Goal: Task Accomplishment & Management: Manage account settings

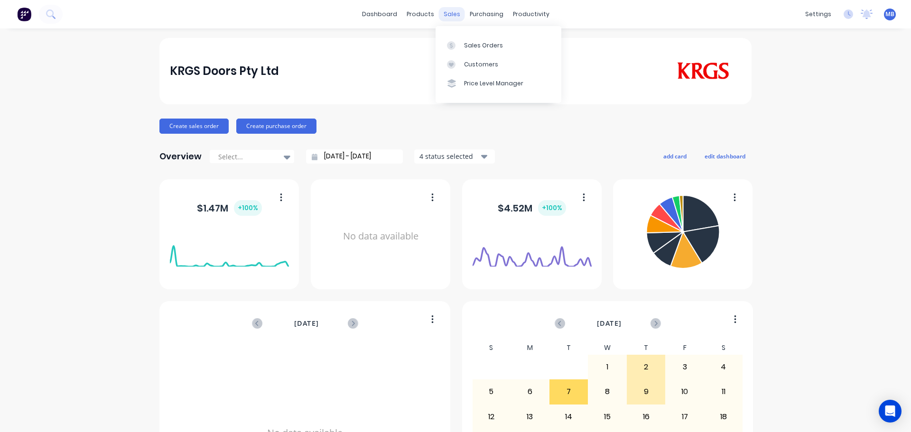
click at [445, 14] on div "sales" at bounding box center [452, 14] width 26 height 14
click at [473, 48] on div "Sales Orders" at bounding box center [483, 45] width 39 height 9
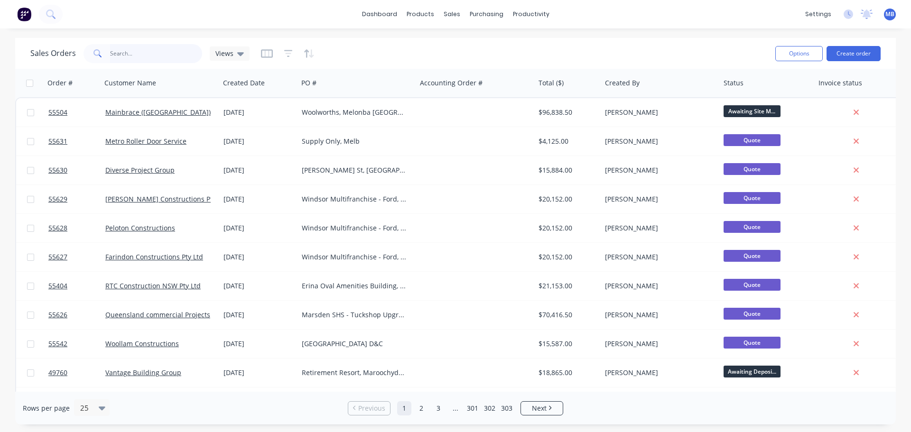
click at [113, 56] on input "text" at bounding box center [156, 53] width 93 height 19
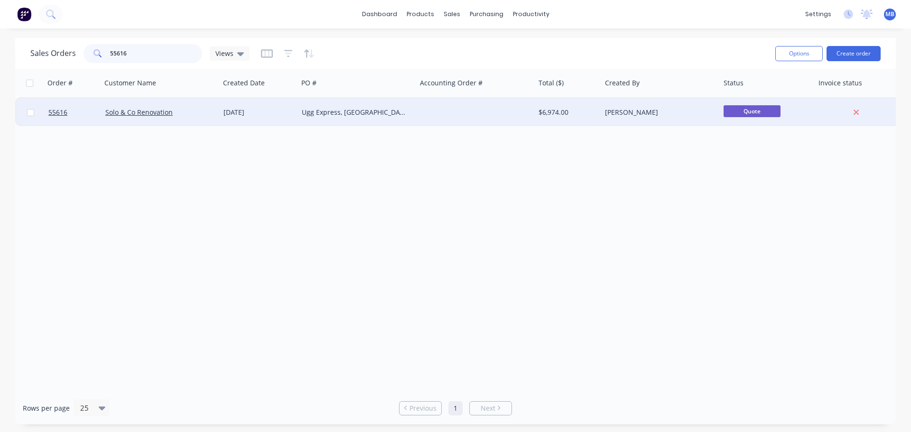
type input "55616"
click at [433, 114] on div at bounding box center [476, 112] width 119 height 28
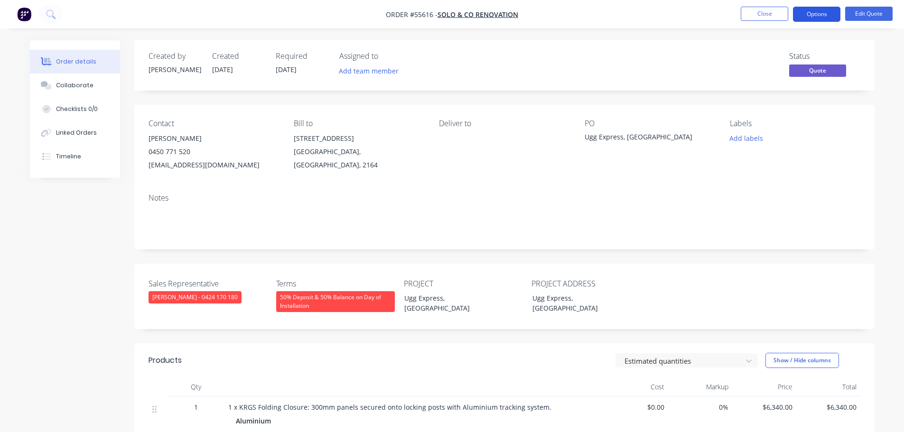
click at [809, 10] on button "Options" at bounding box center [816, 14] width 47 height 15
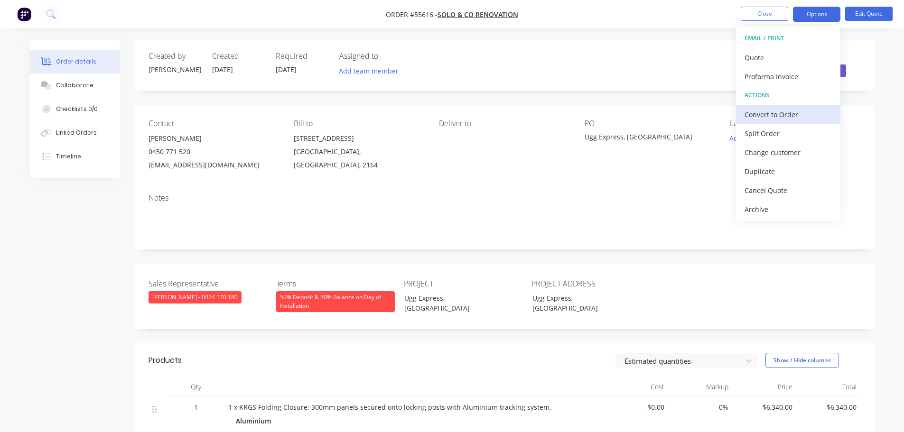
click at [776, 115] on div "Convert to Order" at bounding box center [788, 115] width 87 height 14
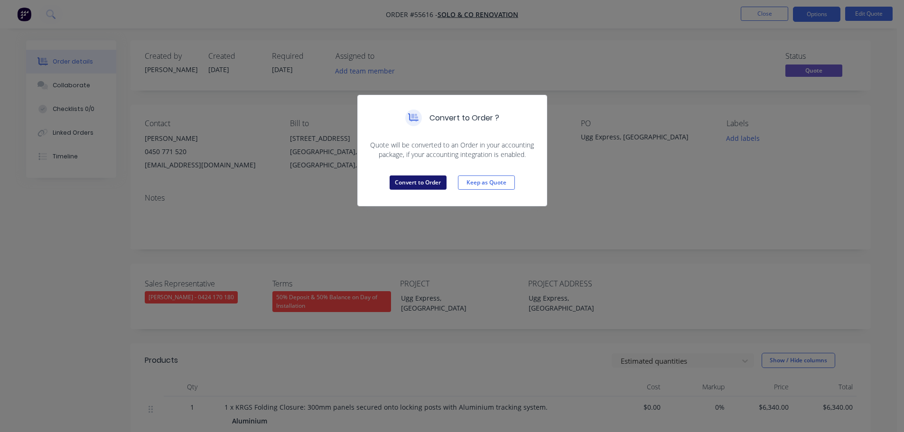
click at [408, 185] on button "Convert to Order" at bounding box center [418, 183] width 57 height 14
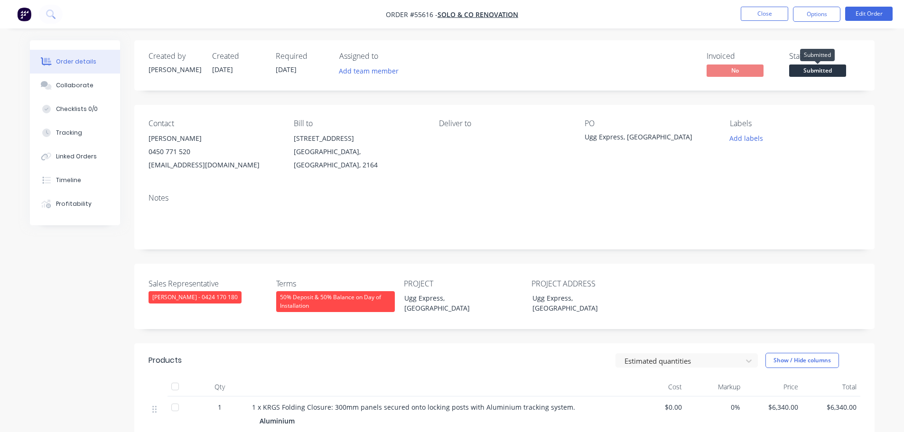
click at [817, 74] on span "Submitted" at bounding box center [817, 71] width 57 height 12
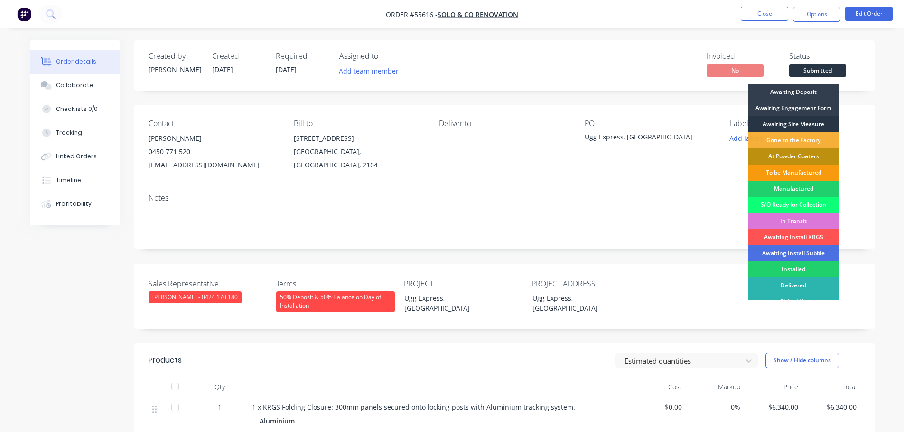
click at [795, 122] on div "Awaiting Site Measure" at bounding box center [793, 124] width 91 height 16
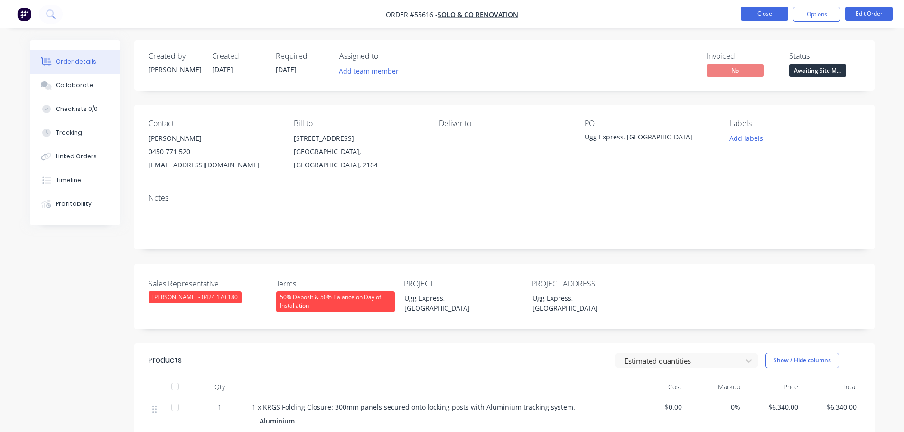
click at [773, 16] on button "Close" at bounding box center [764, 14] width 47 height 14
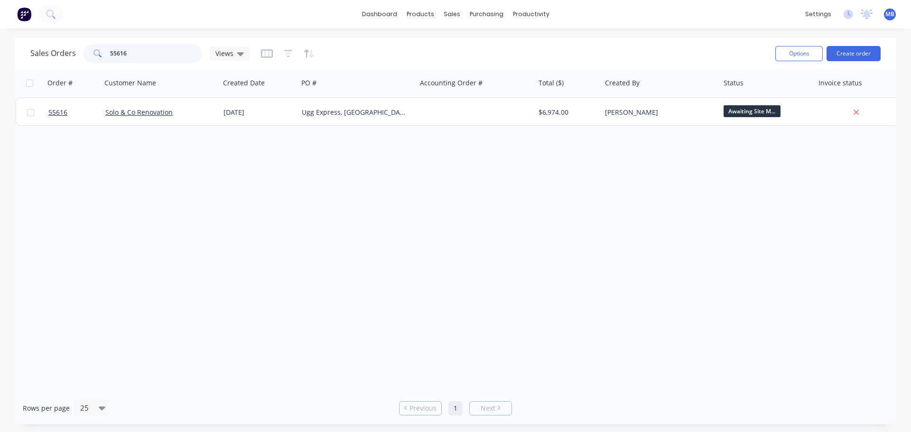
drag, startPoint x: 133, startPoint y: 59, endPoint x: 96, endPoint y: 58, distance: 36.6
click at [96, 58] on div "55616" at bounding box center [143, 53] width 119 height 19
type input "55615"
click at [812, 54] on button "Options" at bounding box center [799, 53] width 47 height 15
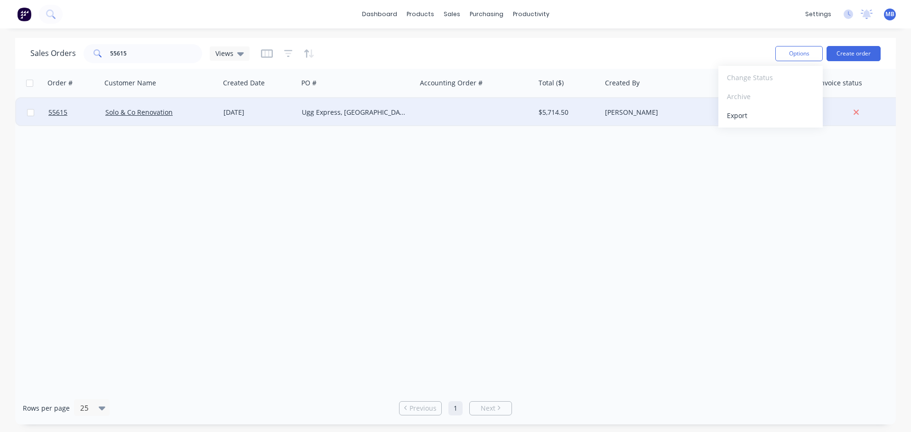
click at [577, 103] on div "$5,714.50" at bounding box center [568, 112] width 66 height 28
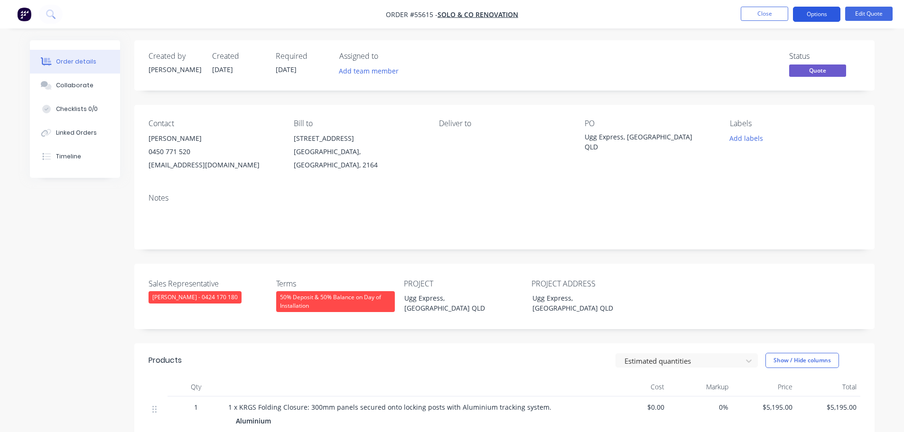
click at [812, 13] on button "Options" at bounding box center [816, 14] width 47 height 15
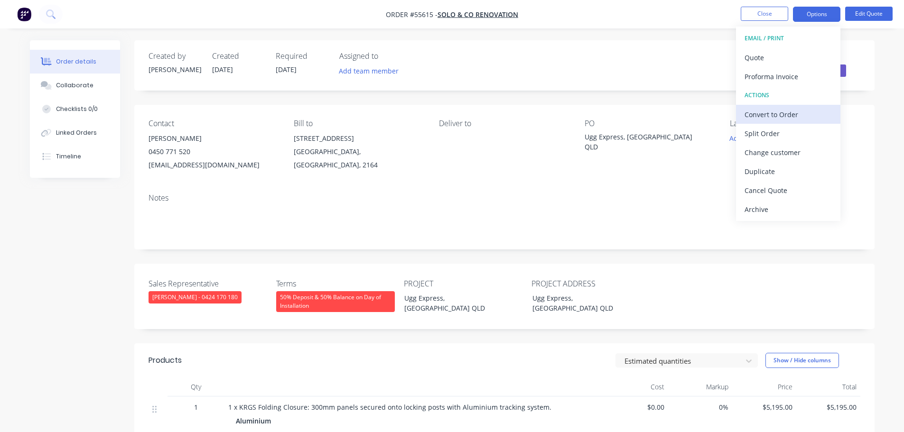
click at [774, 114] on div "Convert to Order" at bounding box center [788, 115] width 87 height 14
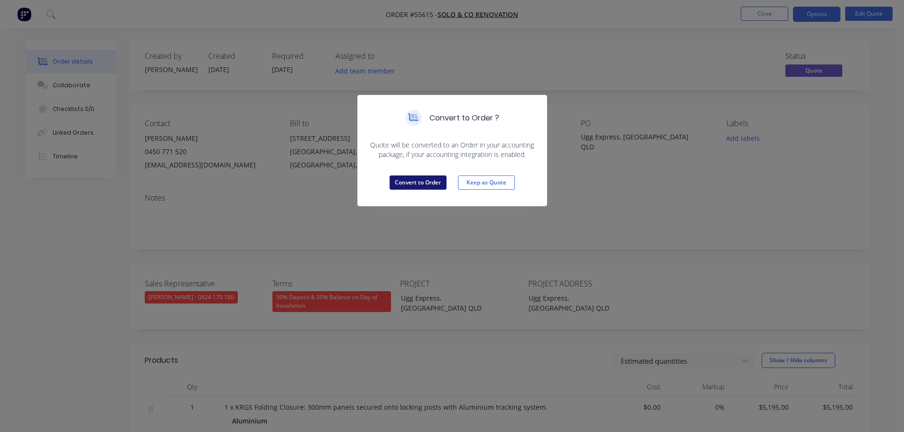
click at [430, 185] on button "Convert to Order" at bounding box center [418, 183] width 57 height 14
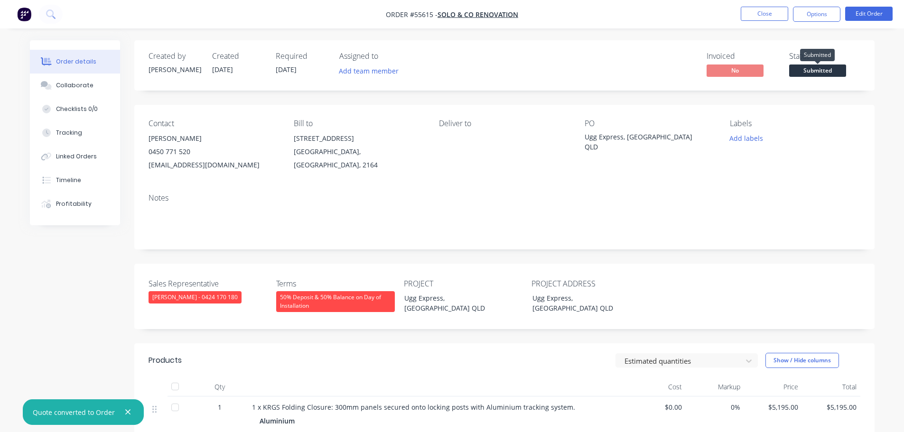
click at [809, 68] on span "Submitted" at bounding box center [817, 71] width 57 height 12
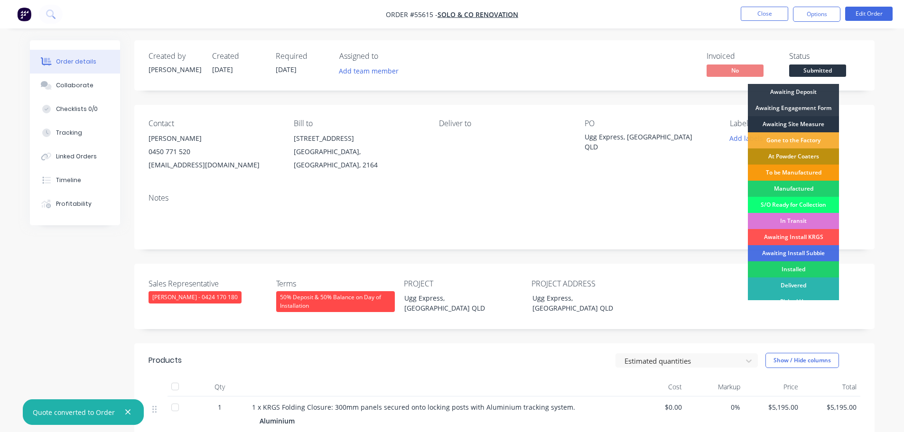
click at [789, 124] on div "Awaiting Site Measure" at bounding box center [793, 124] width 91 height 16
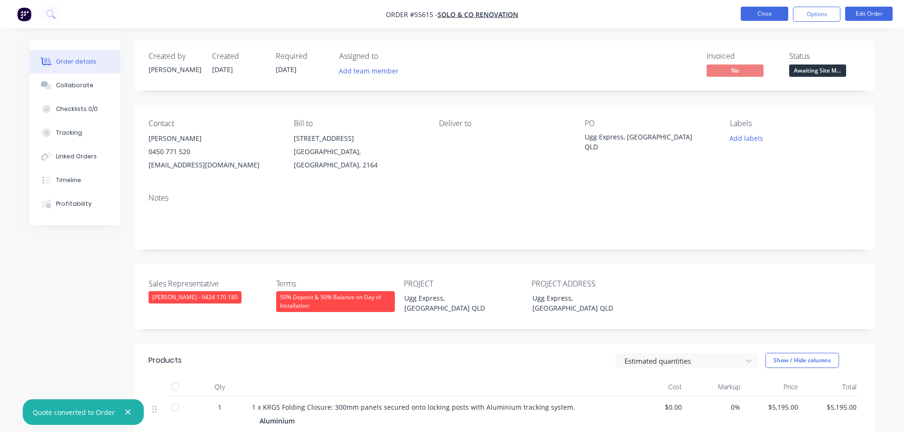
click at [759, 17] on button "Close" at bounding box center [764, 14] width 47 height 14
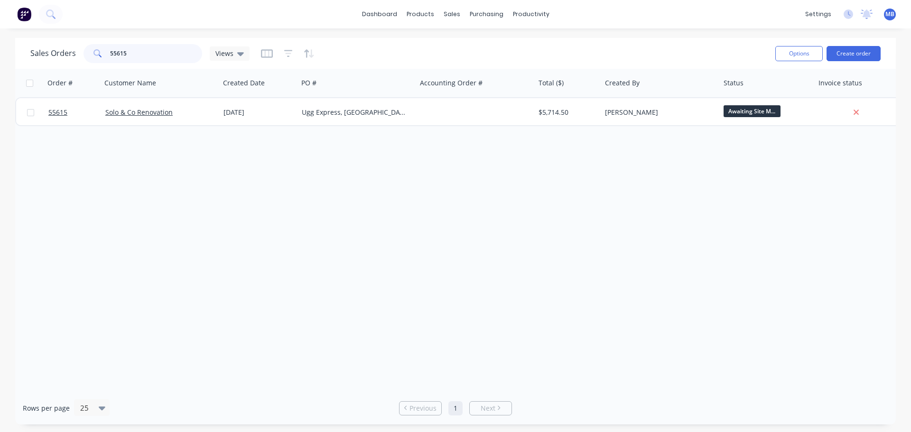
drag, startPoint x: 141, startPoint y: 55, endPoint x: 29, endPoint y: 49, distance: 112.2
click at [29, 49] on div "Sales Orders 55615 Views Options Create order" at bounding box center [455, 53] width 881 height 31
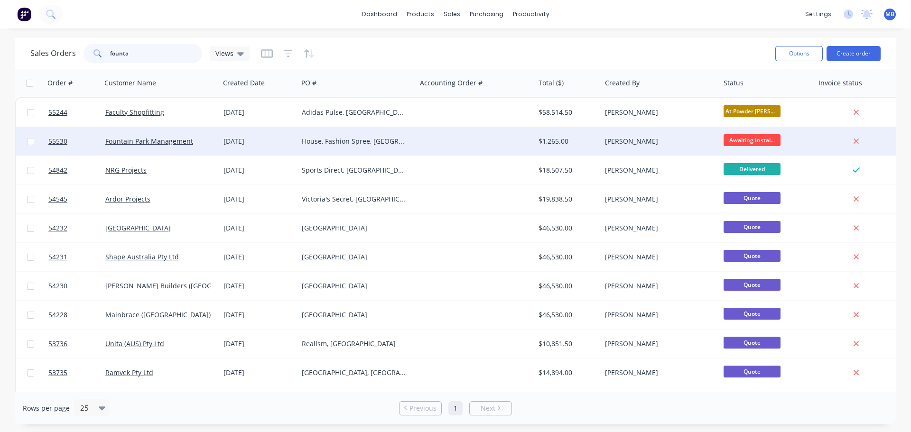
type input "founta"
click at [587, 141] on div "$1,265.00" at bounding box center [567, 141] width 56 height 9
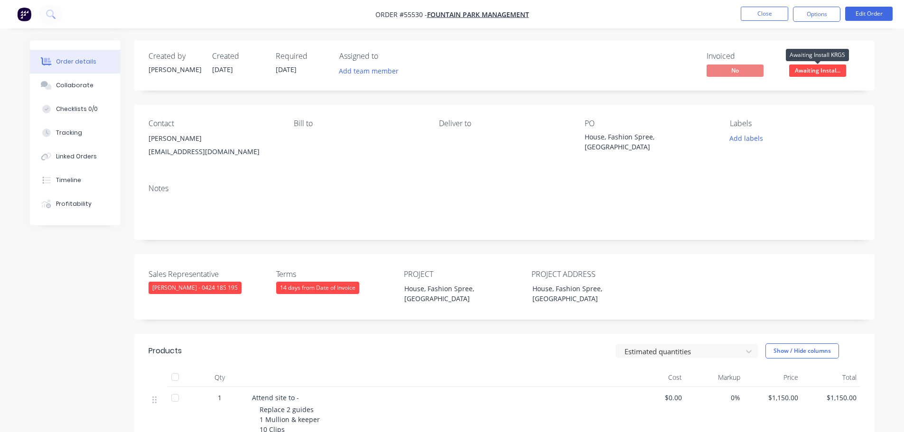
click at [833, 73] on span "Awaiting Instal..." at bounding box center [817, 71] width 57 height 12
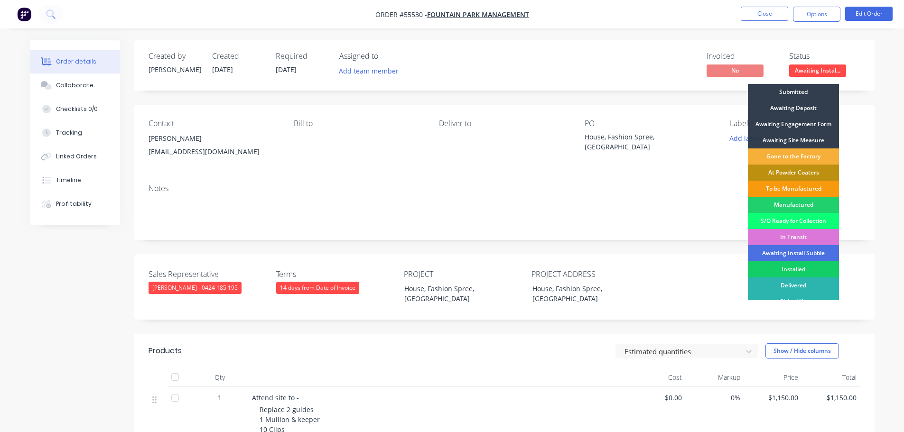
click at [796, 272] on div "Installed" at bounding box center [793, 270] width 91 height 16
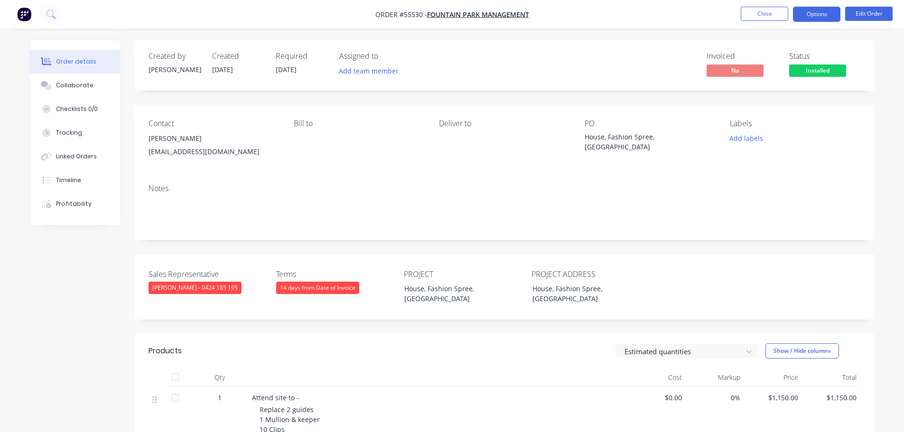
click at [820, 20] on button "Options" at bounding box center [816, 14] width 47 height 15
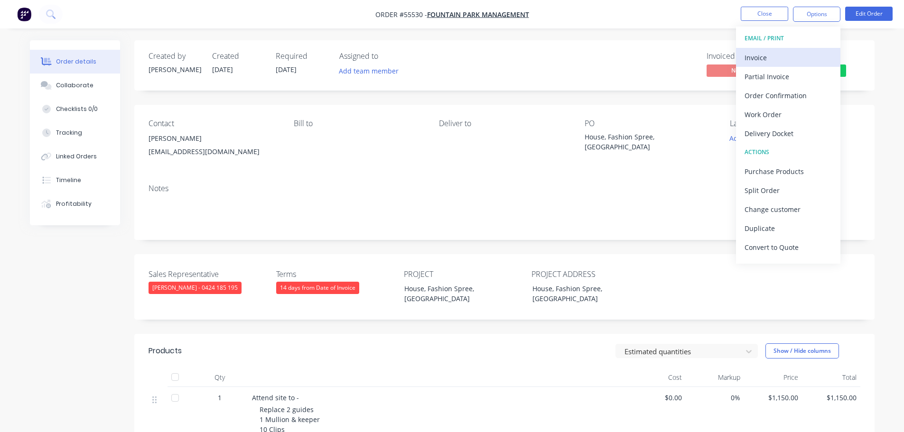
click at [765, 59] on div "Invoice" at bounding box center [788, 58] width 87 height 14
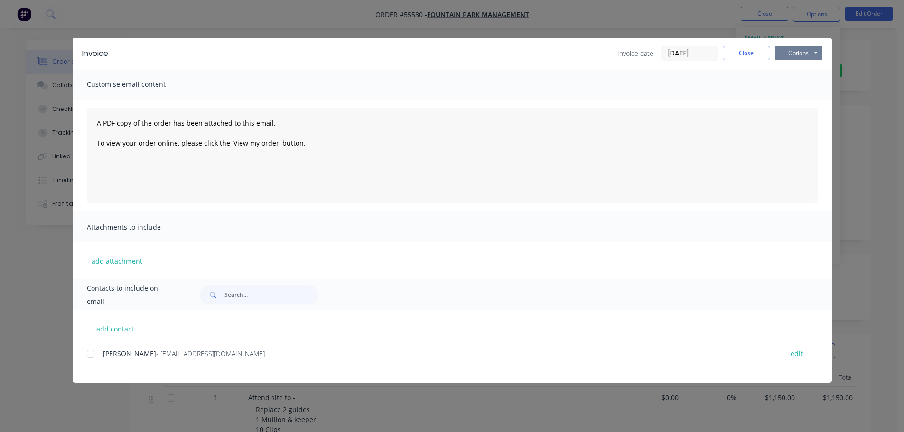
click at [793, 53] on button "Options" at bounding box center [798, 53] width 47 height 14
click at [784, 85] on button "Print" at bounding box center [805, 86] width 61 height 16
click at [748, 55] on button "Close" at bounding box center [746, 53] width 47 height 14
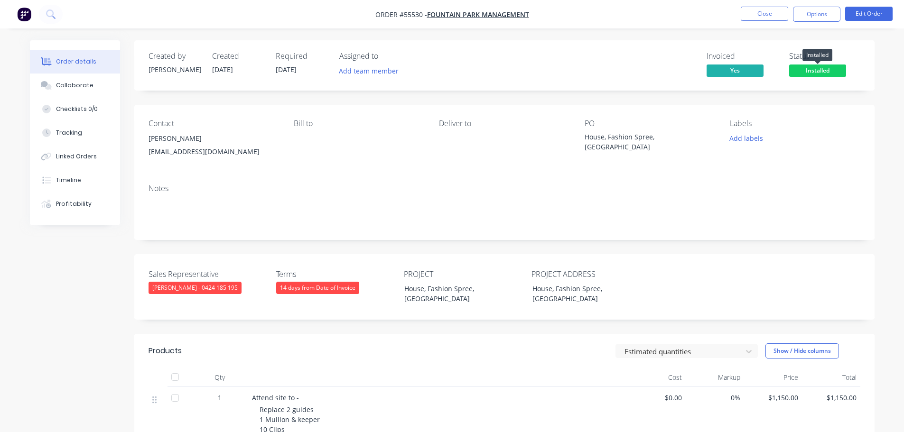
click at [808, 73] on span "Installed" at bounding box center [817, 71] width 57 height 12
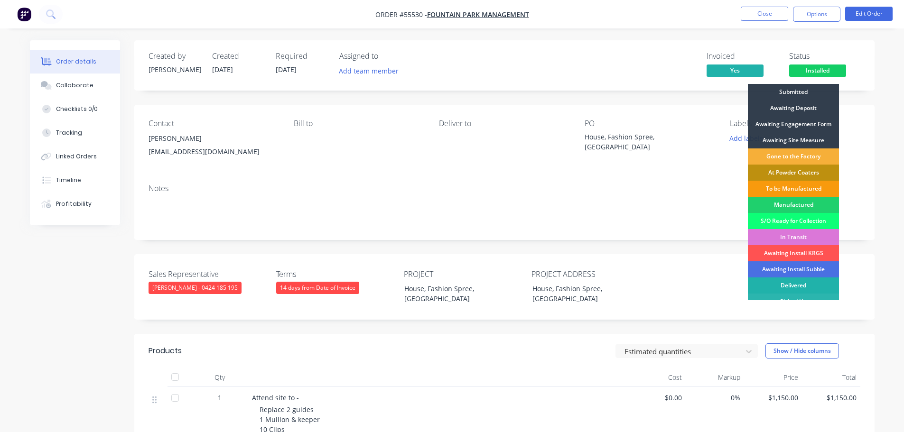
click at [788, 285] on div "Delivered" at bounding box center [793, 286] width 91 height 16
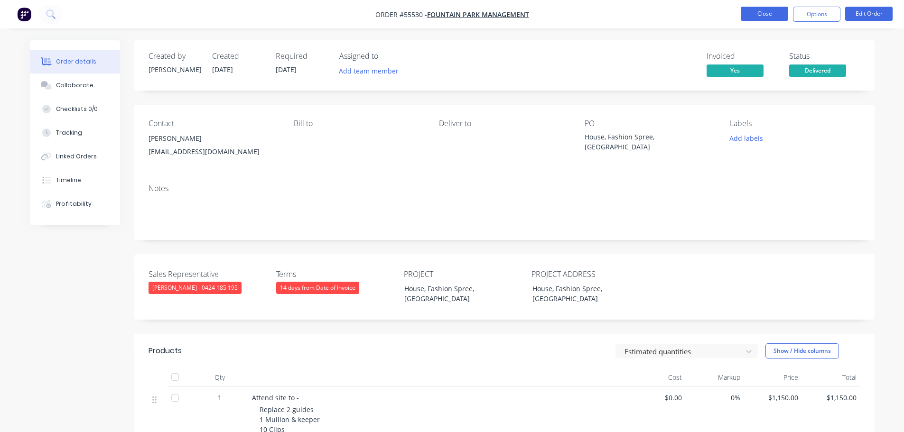
click at [770, 13] on button "Close" at bounding box center [764, 14] width 47 height 14
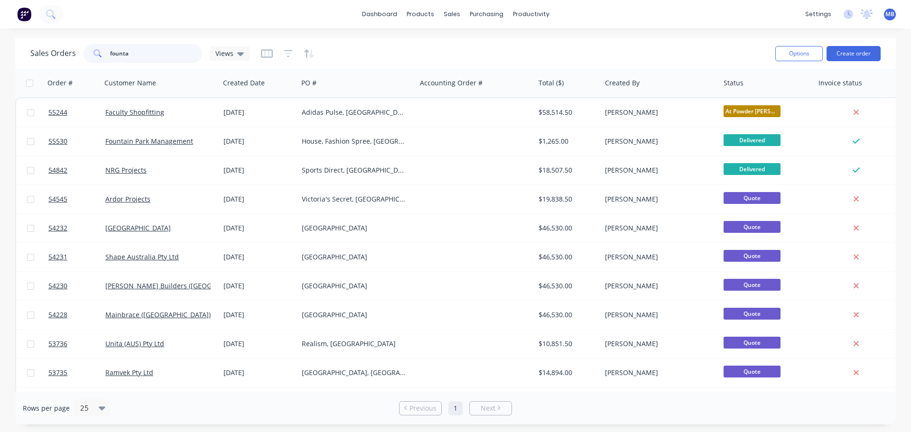
drag, startPoint x: 150, startPoint y: 58, endPoint x: 5, endPoint y: 43, distance: 145.6
click at [9, 43] on div "Sales Orders founta Views Options Create order Order # Customer Name Created Da…" at bounding box center [455, 231] width 911 height 387
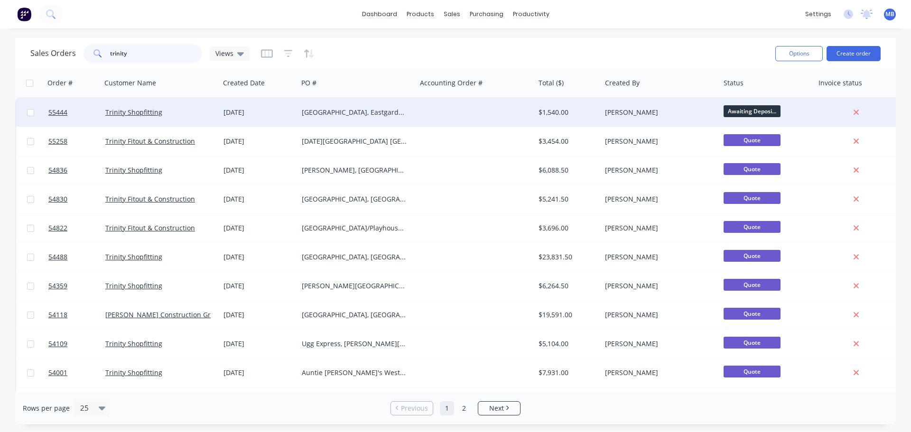
type input "trinity"
click at [644, 109] on div "[PERSON_NAME]" at bounding box center [657, 112] width 105 height 9
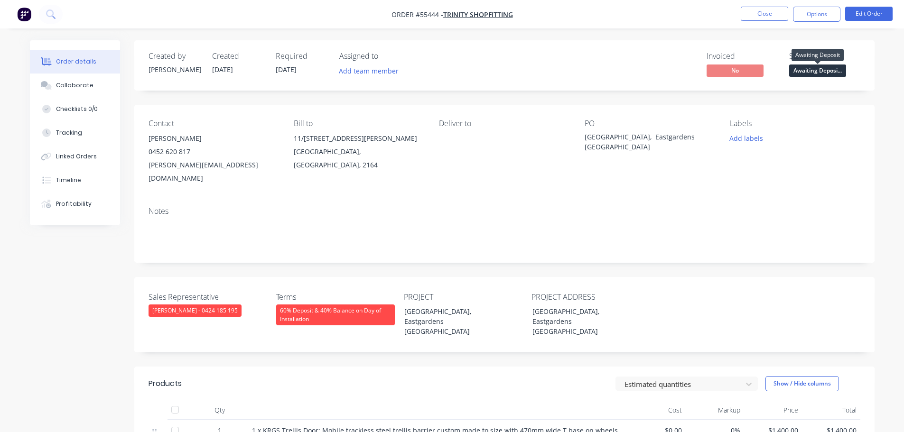
click at [809, 68] on span "Awaiting Deposi..." at bounding box center [817, 71] width 57 height 12
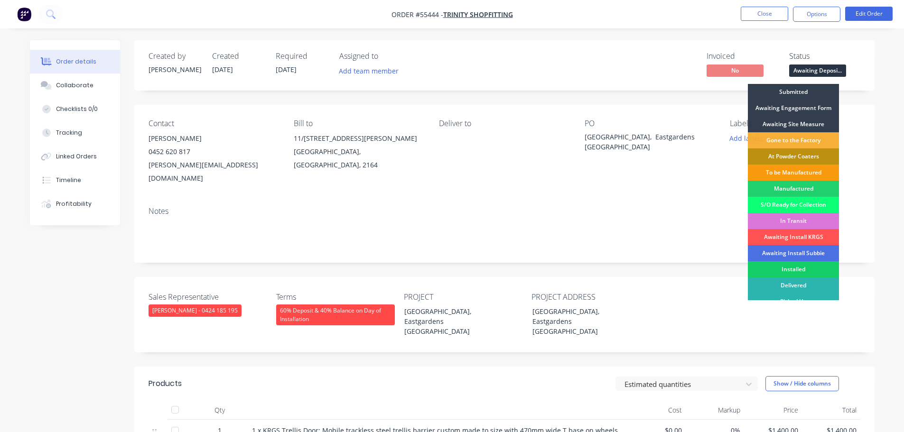
click at [803, 270] on div "Installed" at bounding box center [793, 270] width 91 height 16
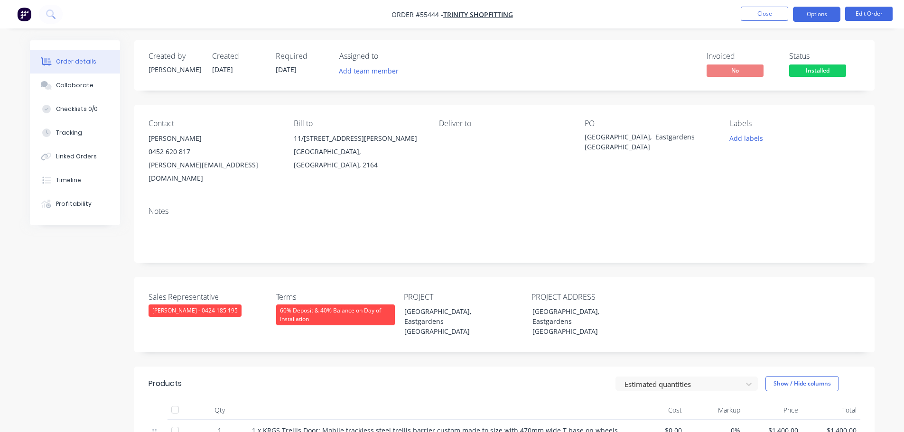
click at [809, 18] on button "Options" at bounding box center [816, 14] width 47 height 15
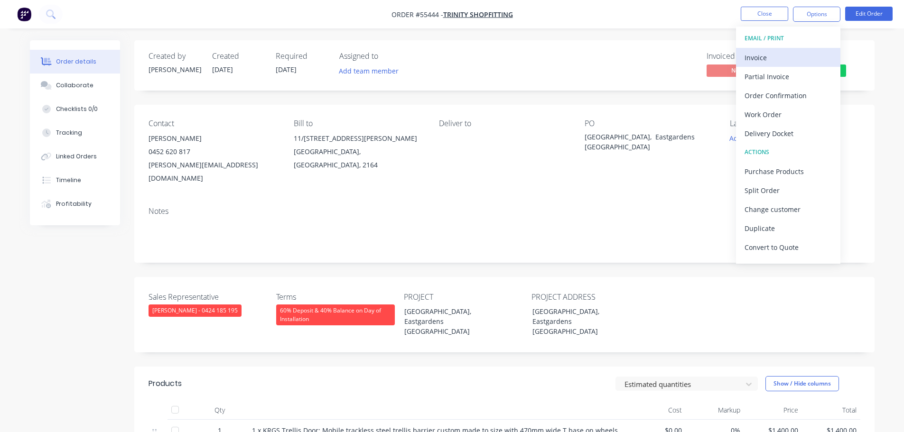
click at [759, 56] on div "Invoice" at bounding box center [788, 58] width 87 height 14
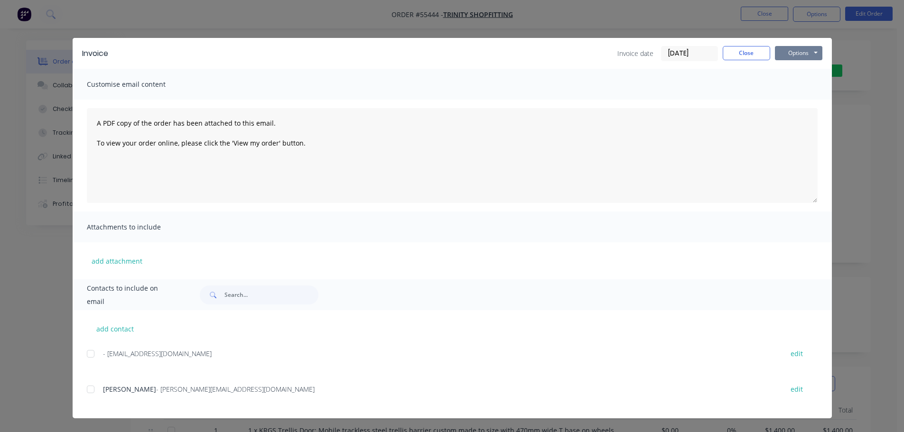
click at [779, 56] on button "Options" at bounding box center [798, 53] width 47 height 14
click at [782, 85] on button "Print" at bounding box center [805, 86] width 61 height 16
click at [758, 52] on button "Close" at bounding box center [746, 53] width 47 height 14
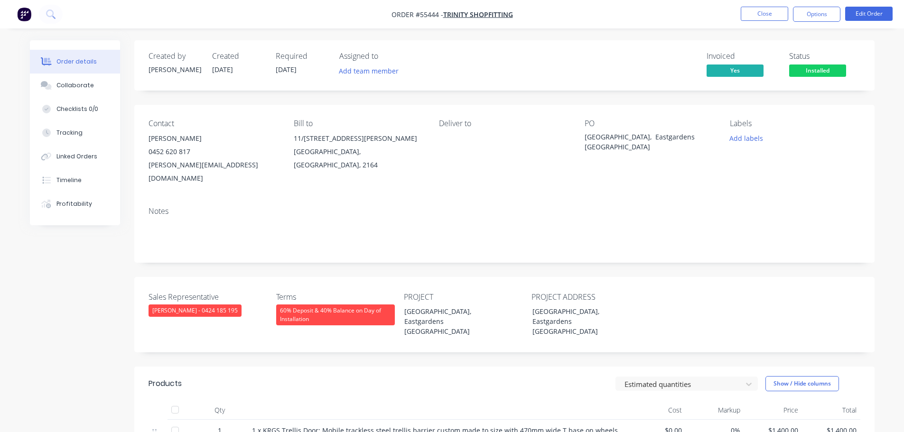
click at [810, 71] on span "Installed" at bounding box center [817, 71] width 57 height 12
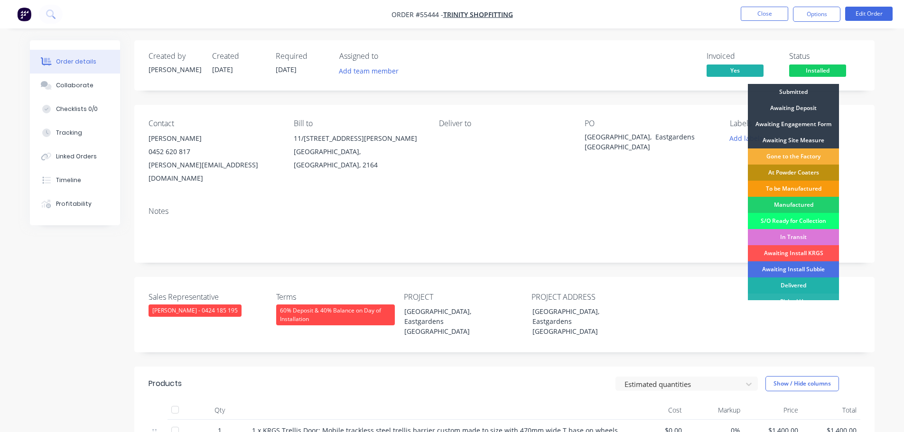
click at [788, 284] on div "Delivered" at bounding box center [793, 286] width 91 height 16
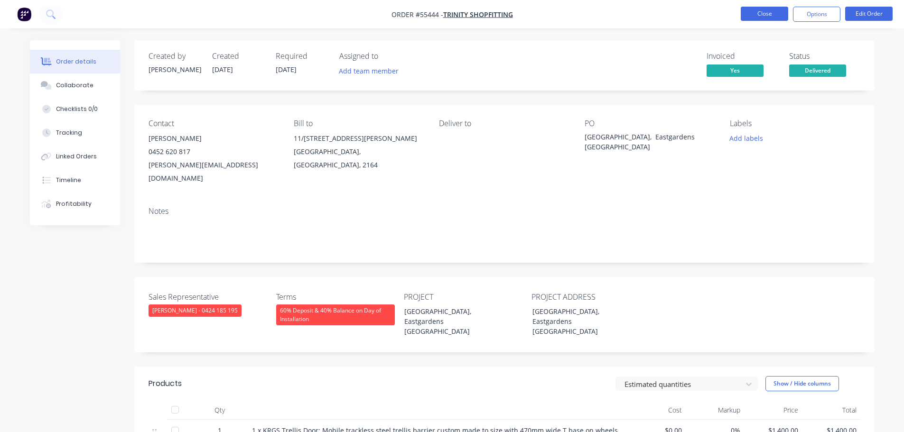
click at [754, 12] on button "Close" at bounding box center [764, 14] width 47 height 14
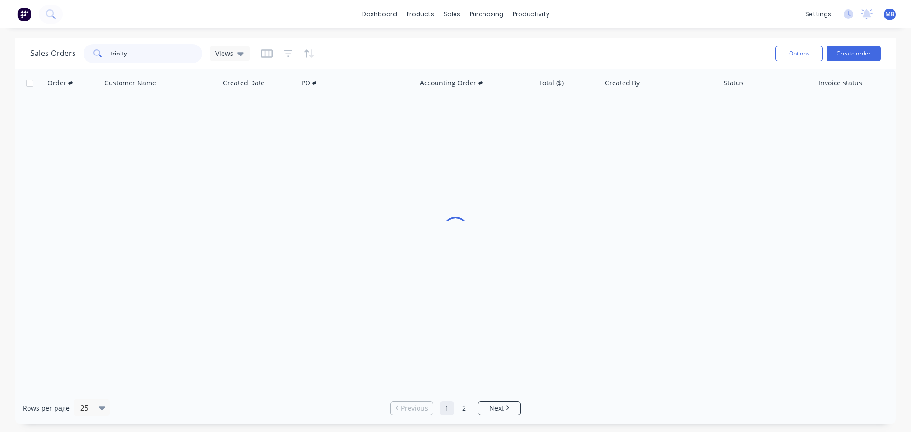
click at [31, 44] on div "Sales Orders trinity Views" at bounding box center [139, 53] width 219 height 19
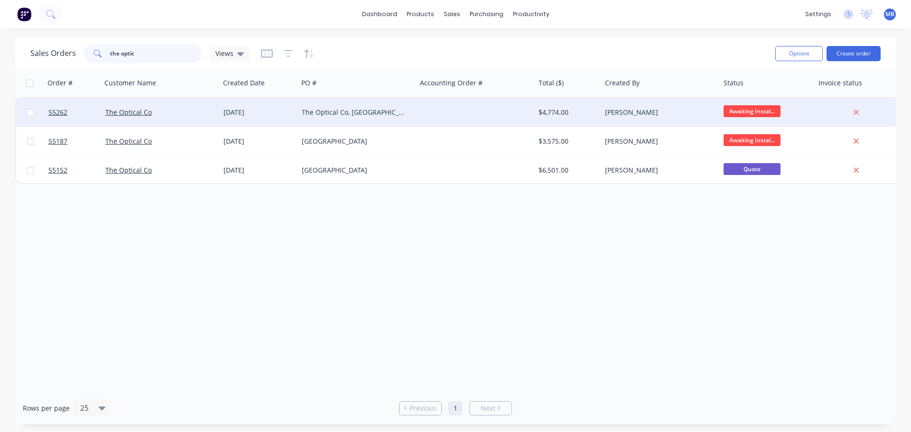
type input "the optic"
click at [731, 112] on span "Awaiting Instal..." at bounding box center [752, 111] width 57 height 12
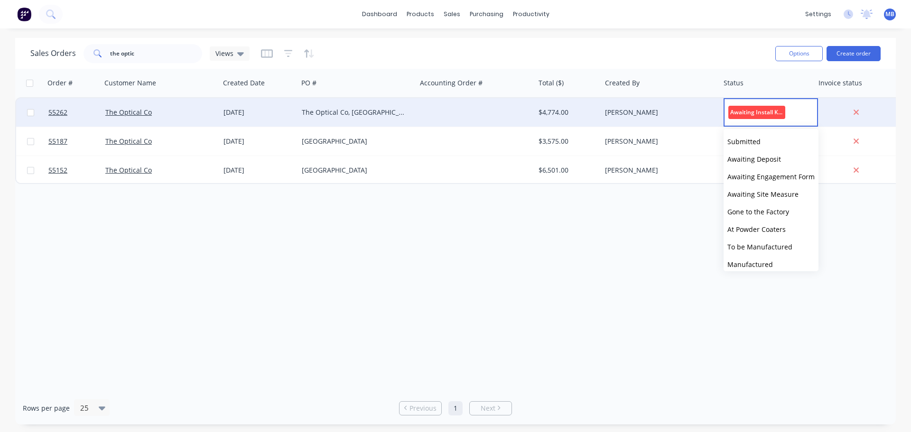
click at [623, 113] on div "[PERSON_NAME]" at bounding box center [657, 112] width 105 height 9
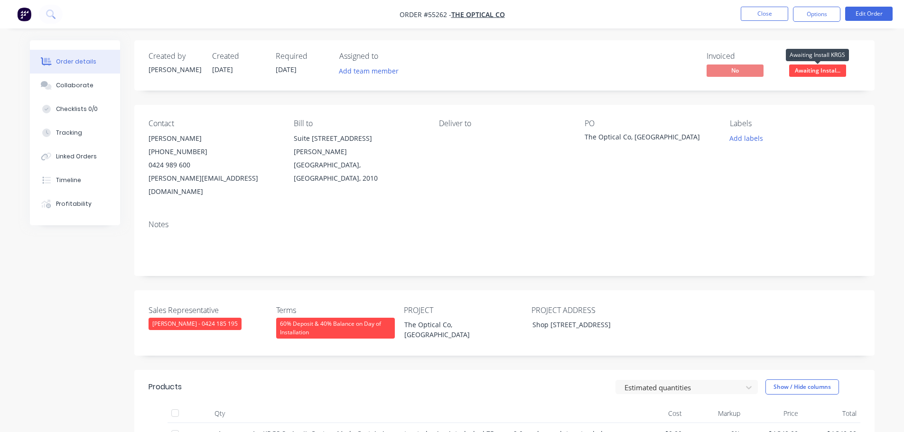
click at [798, 75] on span "Awaiting Instal..." at bounding box center [817, 71] width 57 height 12
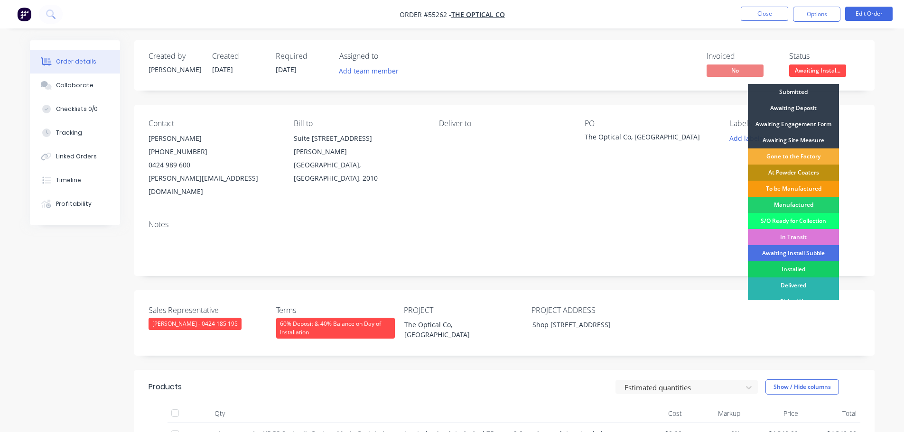
click at [809, 268] on div "Installed" at bounding box center [793, 270] width 91 height 16
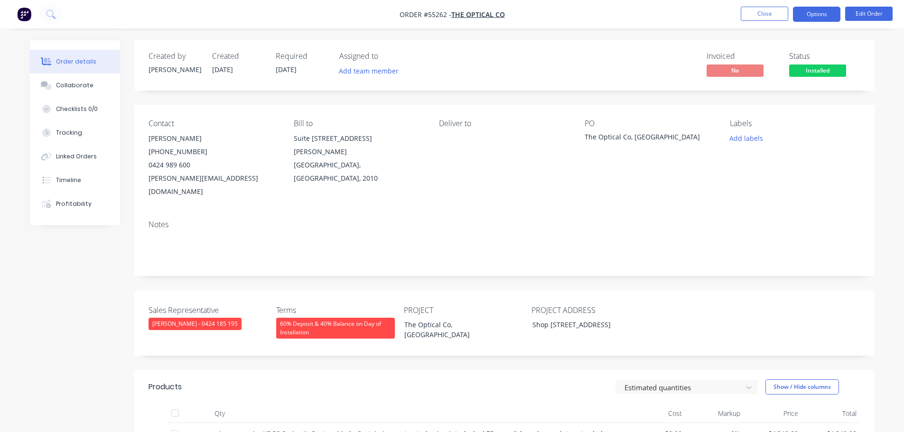
click at [803, 19] on button "Options" at bounding box center [816, 14] width 47 height 15
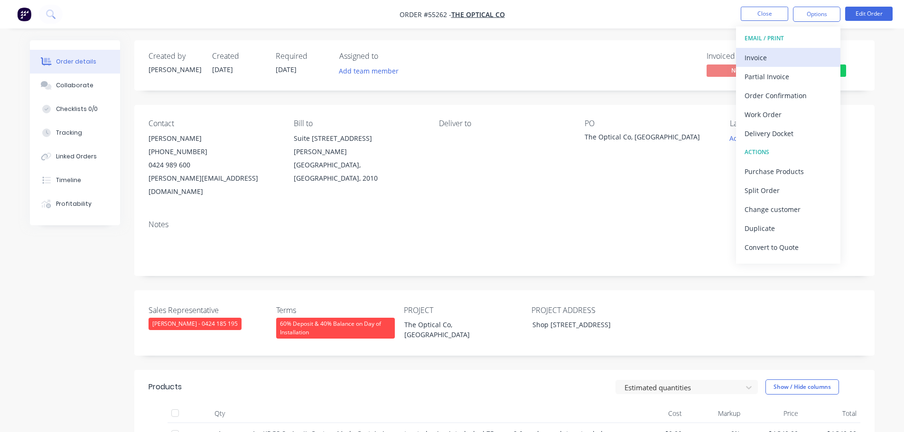
click at [759, 59] on div "Invoice" at bounding box center [788, 58] width 87 height 14
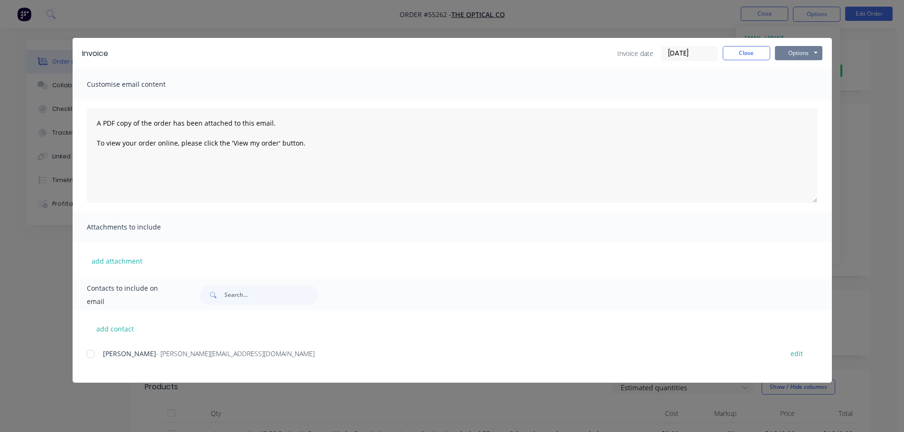
click at [789, 56] on button "Options" at bounding box center [798, 53] width 47 height 14
click at [789, 89] on button "Print" at bounding box center [805, 86] width 61 height 16
click at [747, 52] on button "Close" at bounding box center [746, 53] width 47 height 14
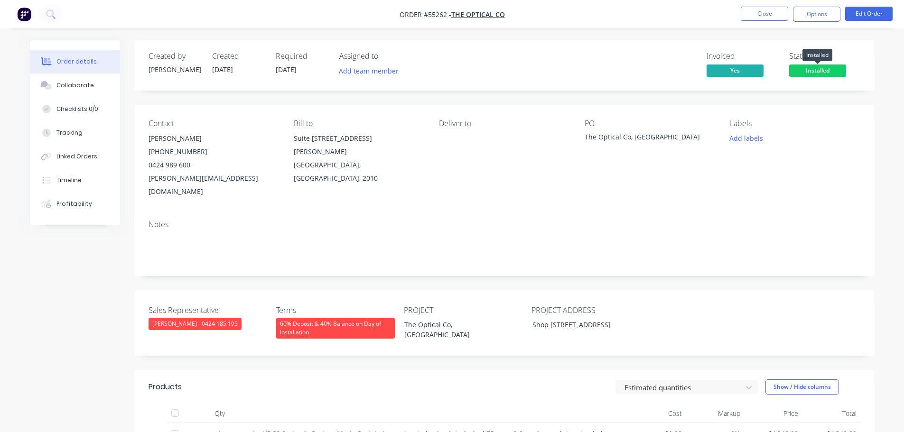
click at [799, 70] on span "Installed" at bounding box center [817, 71] width 57 height 12
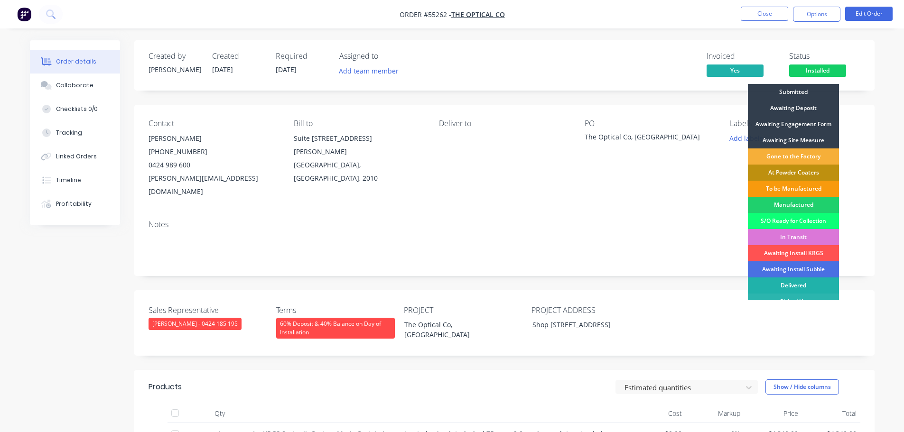
click at [766, 282] on div "Delivered" at bounding box center [793, 286] width 91 height 16
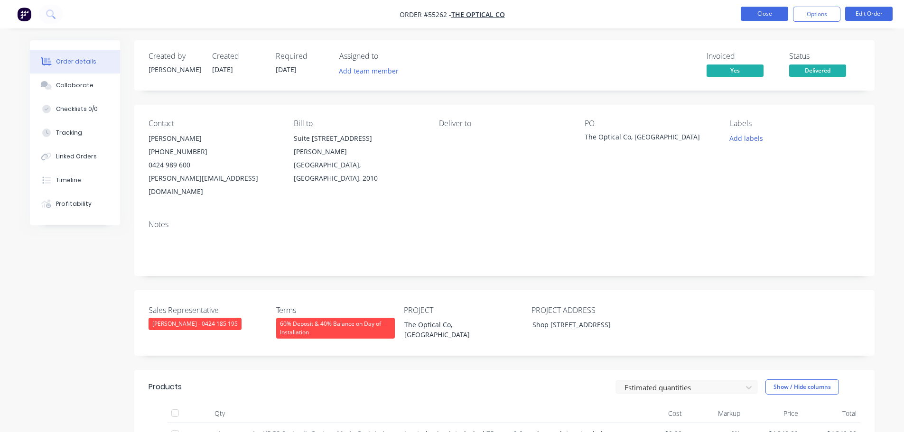
click at [766, 11] on button "Close" at bounding box center [764, 14] width 47 height 14
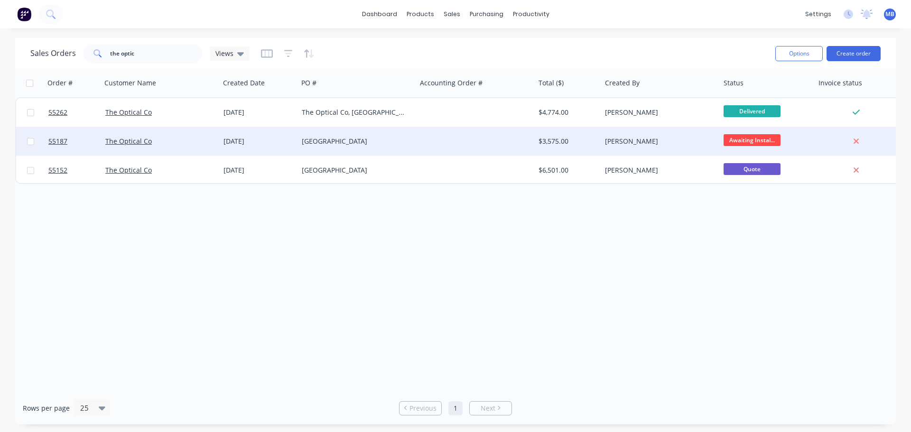
click at [603, 143] on div "[PERSON_NAME]" at bounding box center [660, 141] width 119 height 28
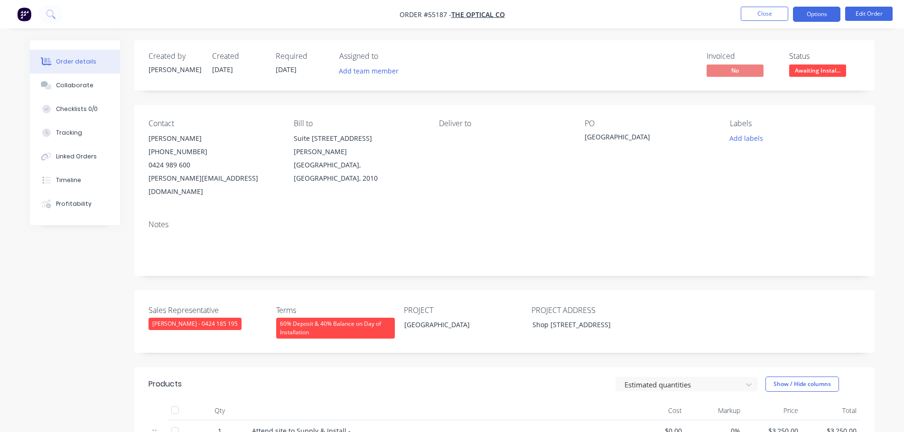
click at [812, 16] on button "Options" at bounding box center [816, 14] width 47 height 15
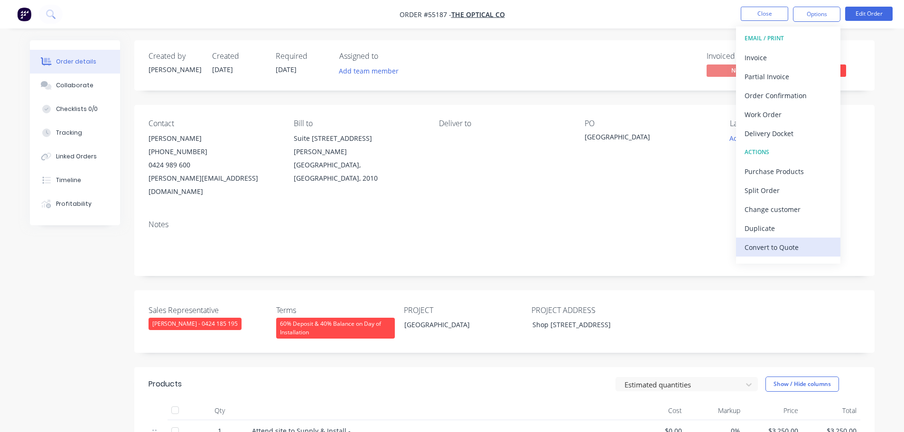
click at [794, 246] on div "Convert to Quote" at bounding box center [788, 248] width 87 height 14
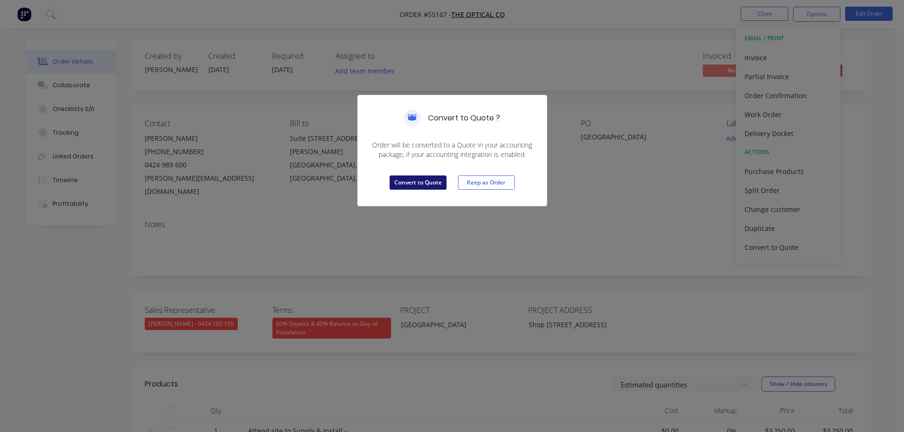
click at [439, 182] on button "Convert to Quote" at bounding box center [418, 183] width 57 height 14
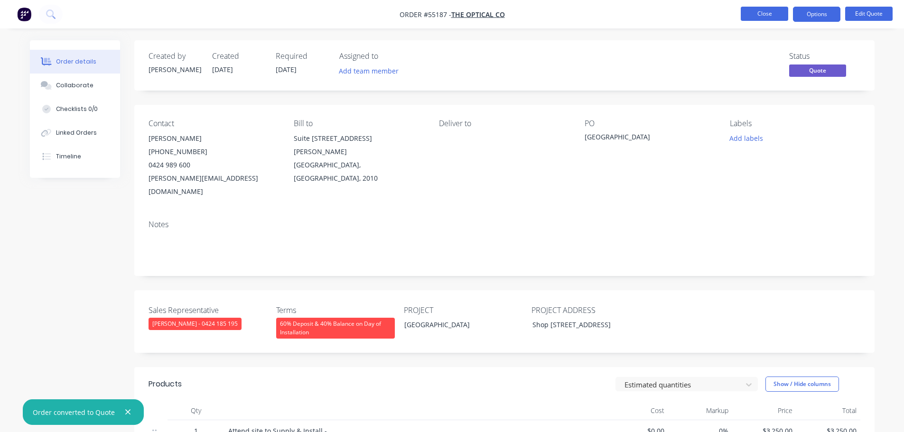
click at [767, 13] on button "Close" at bounding box center [764, 14] width 47 height 14
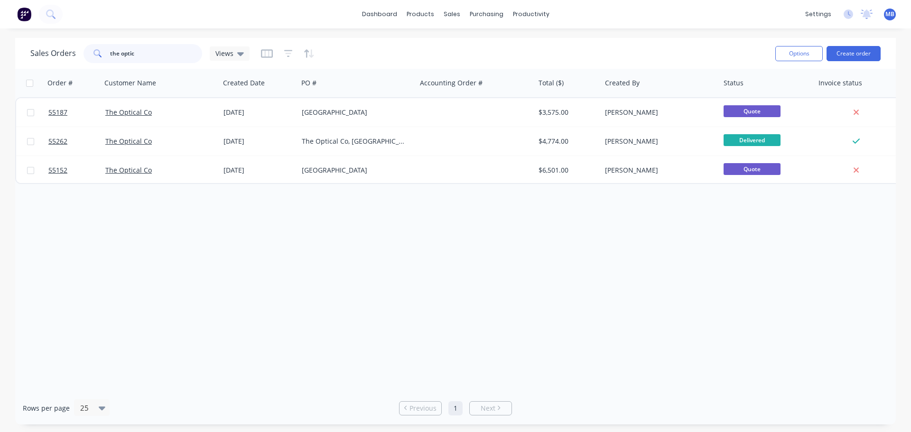
drag, startPoint x: 137, startPoint y: 54, endPoint x: 65, endPoint y: 44, distance: 72.4
click at [67, 45] on div "Sales Orders the optic Views" at bounding box center [139, 53] width 219 height 19
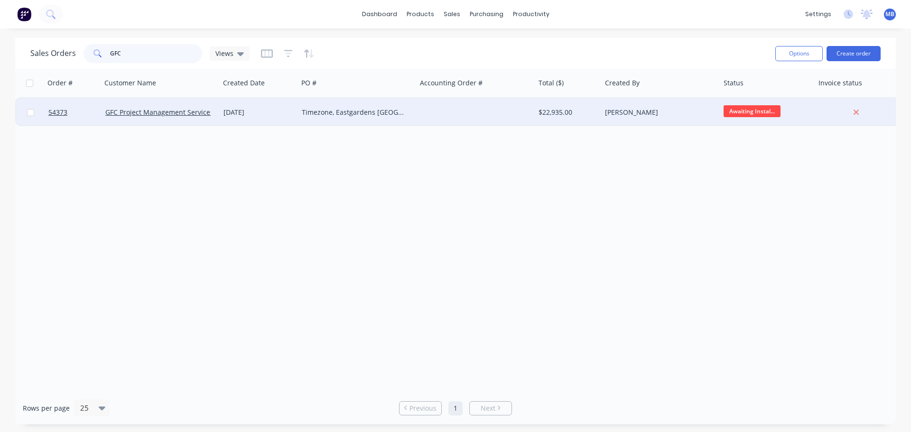
type input "GFC"
click at [667, 111] on div "[PERSON_NAME]" at bounding box center [657, 112] width 105 height 9
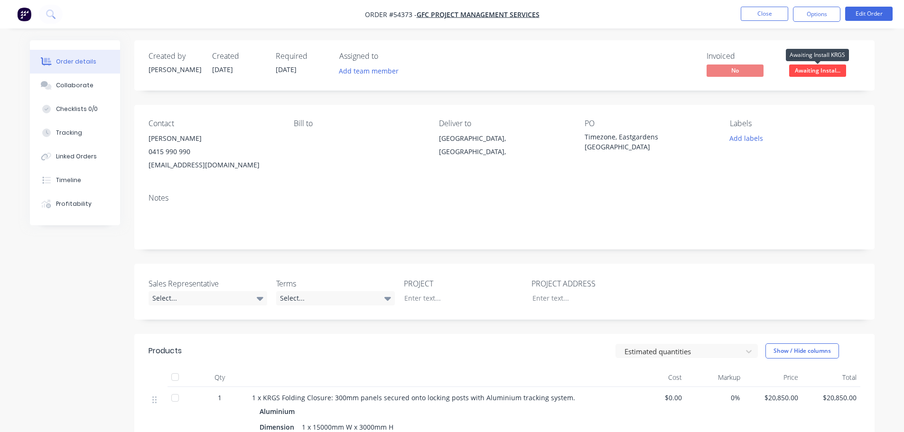
click at [814, 70] on span "Awaiting Instal..." at bounding box center [817, 71] width 57 height 12
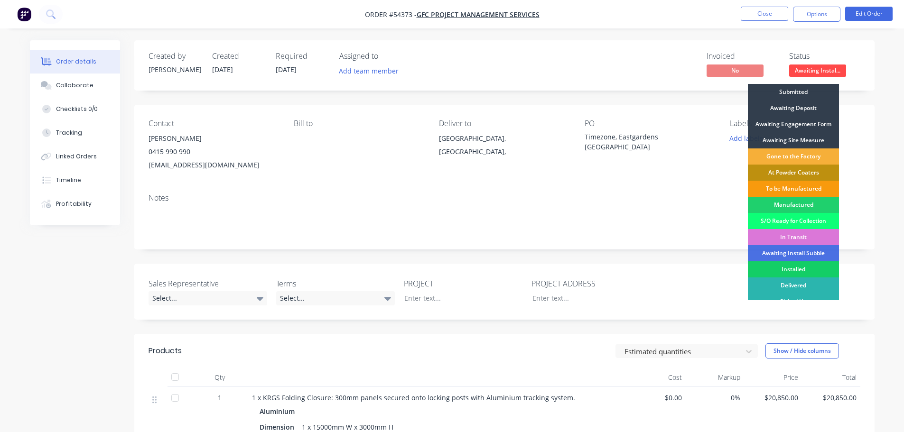
click at [804, 271] on div "Installed" at bounding box center [793, 270] width 91 height 16
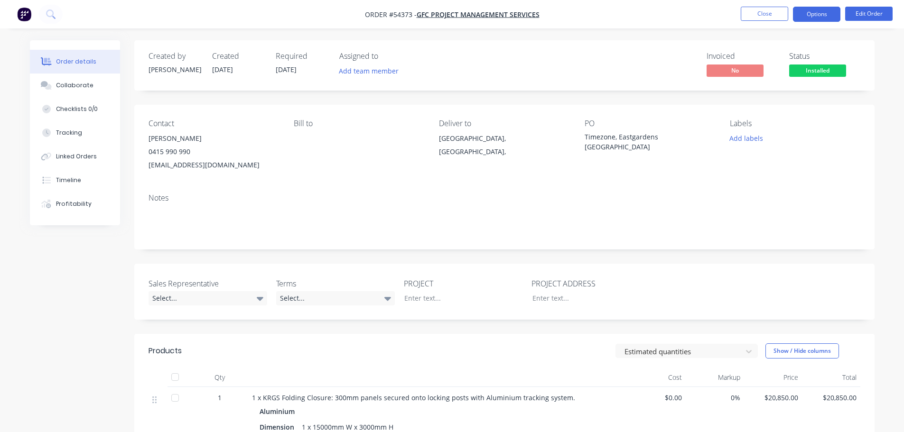
click at [818, 10] on button "Options" at bounding box center [816, 14] width 47 height 15
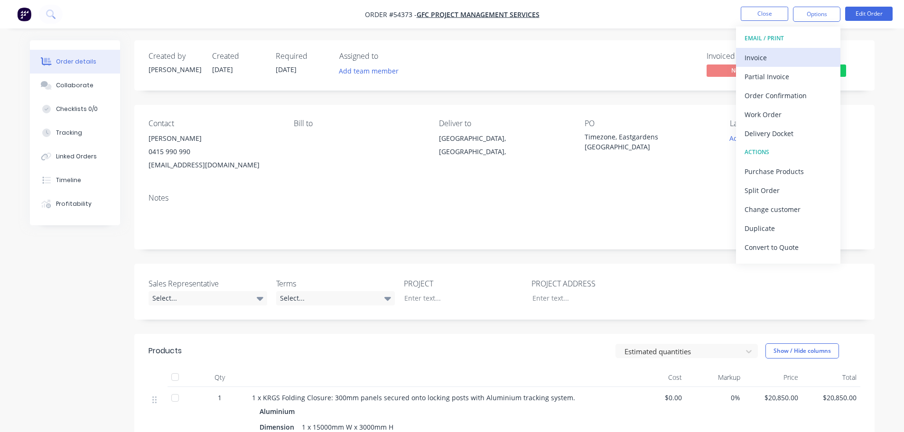
click at [767, 56] on div "Invoice" at bounding box center [788, 58] width 87 height 14
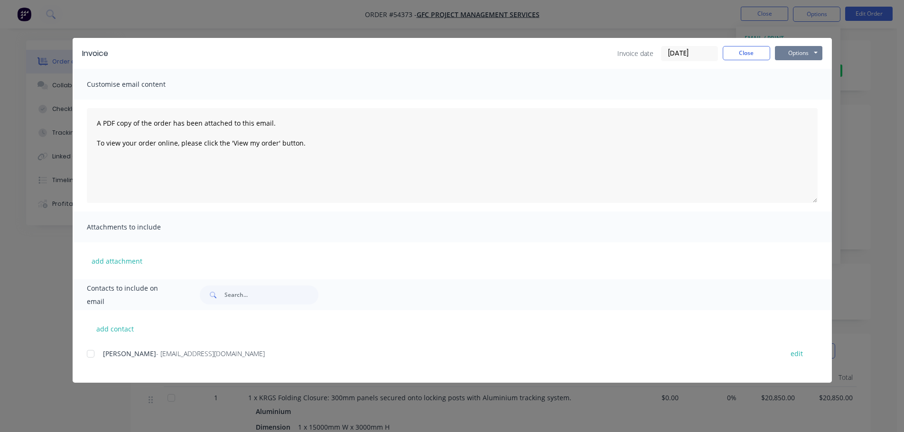
click at [804, 52] on button "Options" at bounding box center [798, 53] width 47 height 14
click at [780, 84] on button "Print" at bounding box center [805, 86] width 61 height 16
click at [743, 58] on button "Close" at bounding box center [746, 53] width 47 height 14
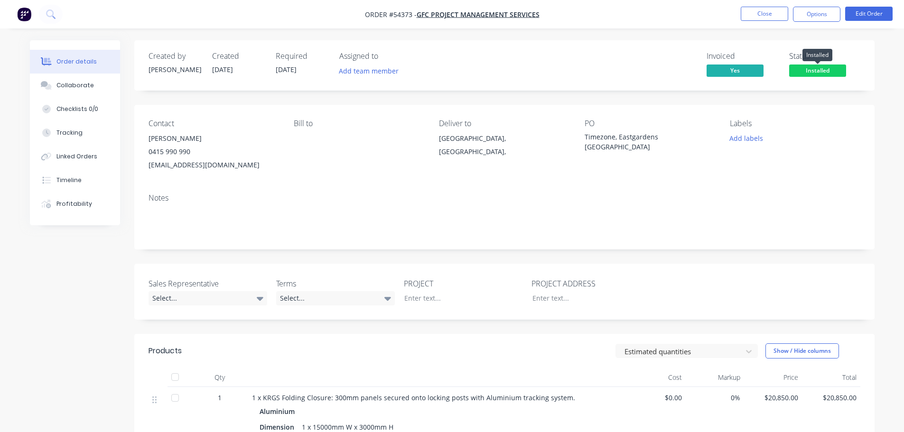
click at [799, 71] on span "Installed" at bounding box center [817, 71] width 57 height 12
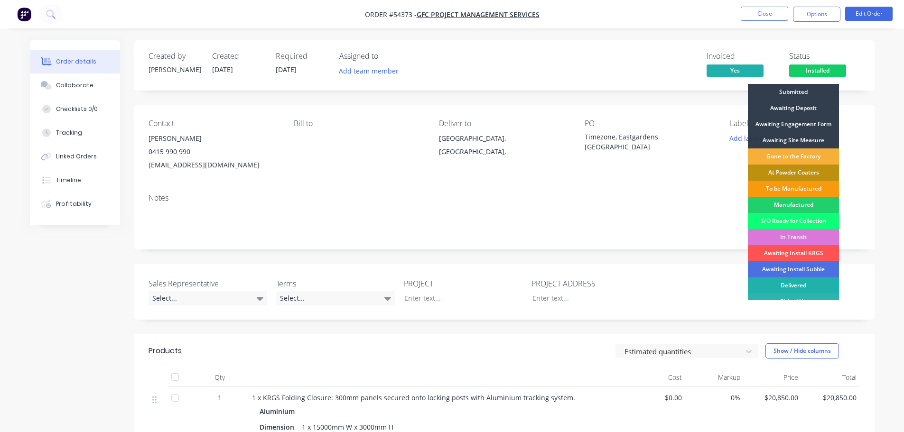
click at [777, 283] on div "Delivered" at bounding box center [793, 286] width 91 height 16
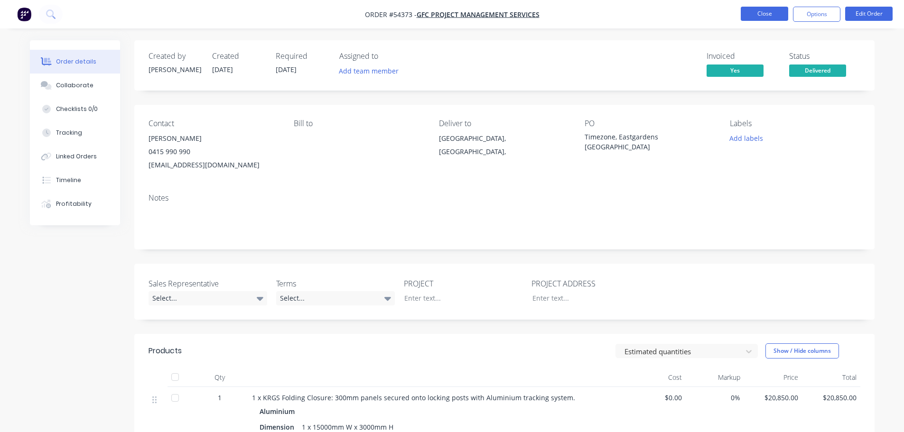
click at [765, 14] on button "Close" at bounding box center [764, 14] width 47 height 14
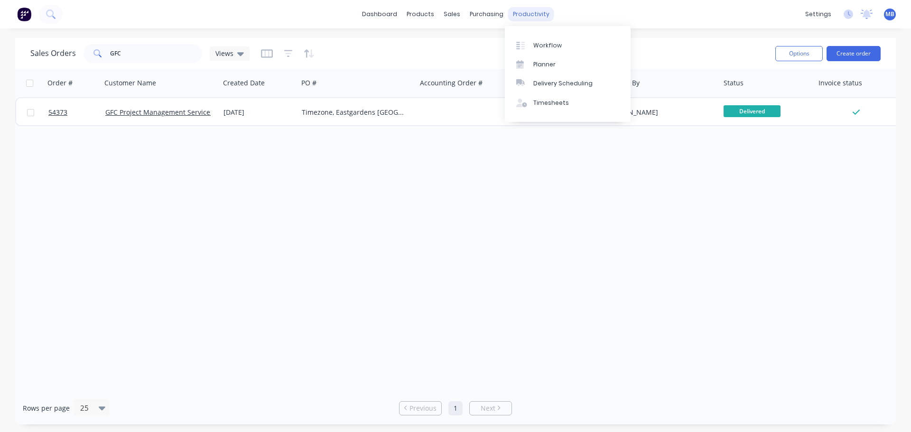
click at [530, 15] on div "productivity" at bounding box center [531, 14] width 46 height 14
click at [541, 47] on div "Workflow" at bounding box center [548, 45] width 28 height 9
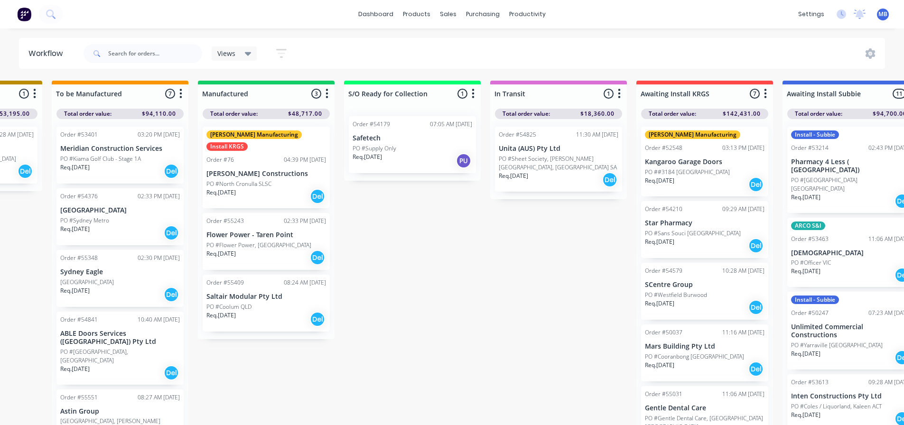
scroll to position [0, 1229]
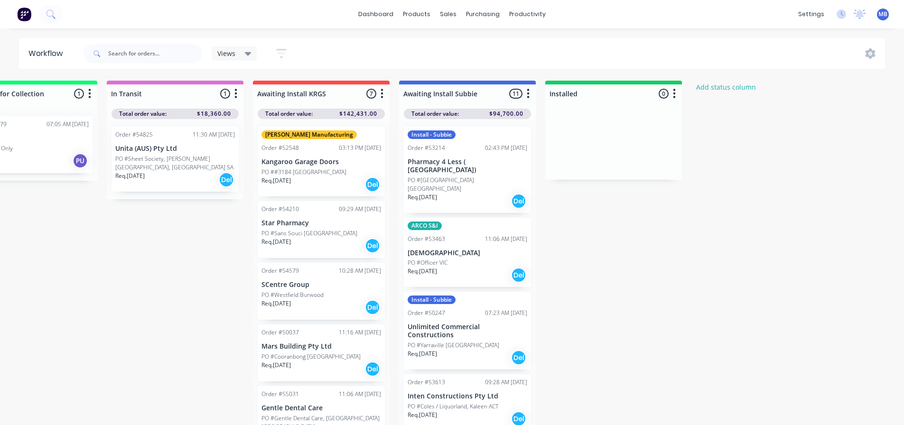
click at [273, 9] on div "dashboard products sales purchasing productivity dashboard products Product Cat…" at bounding box center [452, 14] width 904 height 28
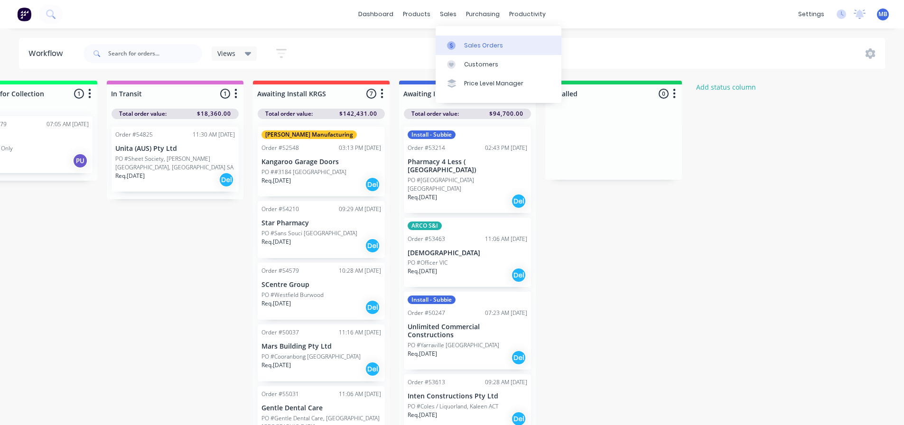
click at [461, 47] on link "Sales Orders" at bounding box center [499, 45] width 126 height 19
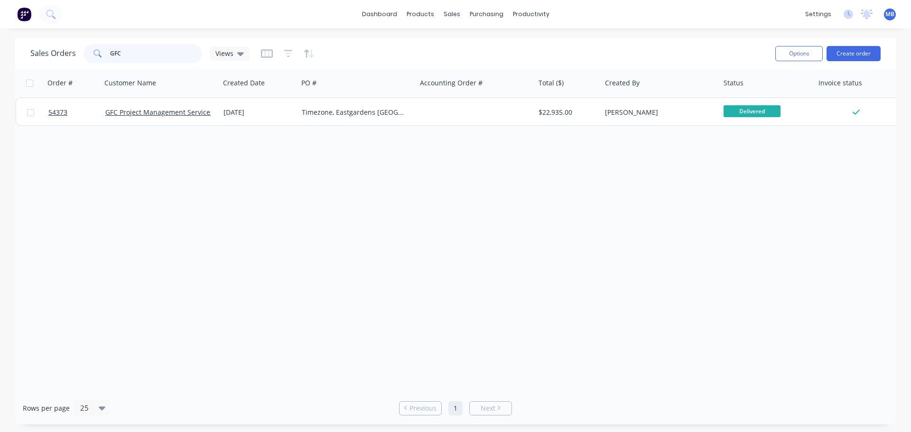
drag, startPoint x: 119, startPoint y: 50, endPoint x: 62, endPoint y: 43, distance: 56.9
click at [62, 43] on div "Sales Orders GFC Views" at bounding box center [399, 53] width 738 height 23
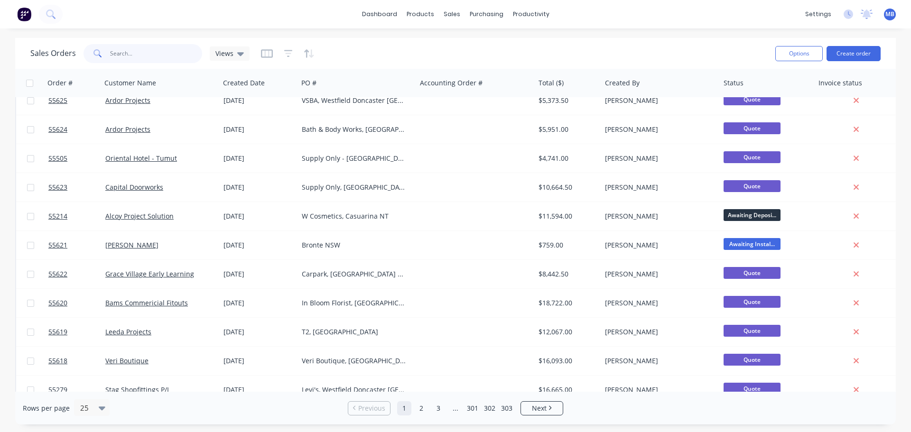
scroll to position [434, 0]
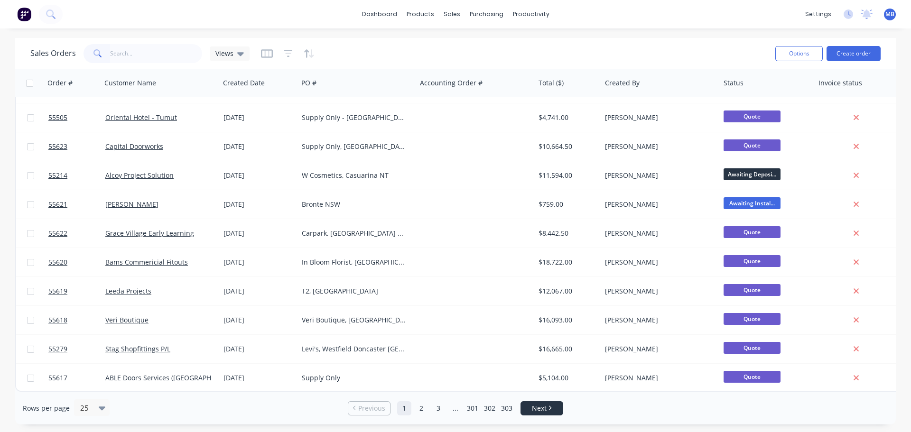
click at [543, 407] on span "Next" at bounding box center [539, 408] width 15 height 9
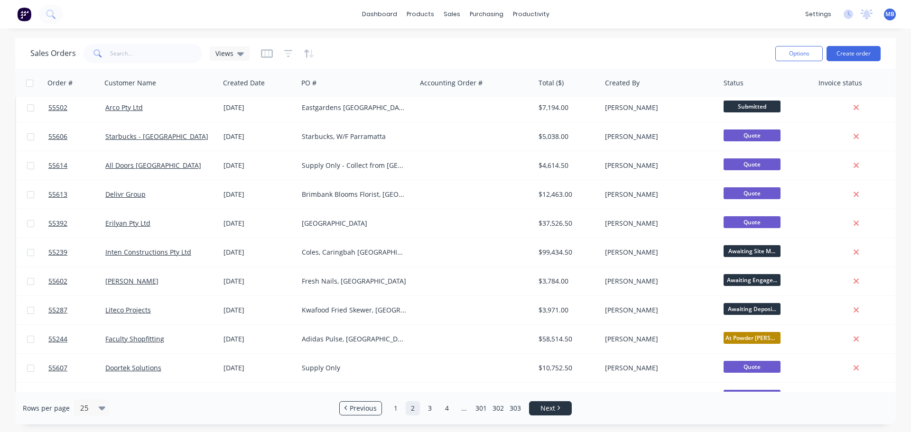
scroll to position [0, 0]
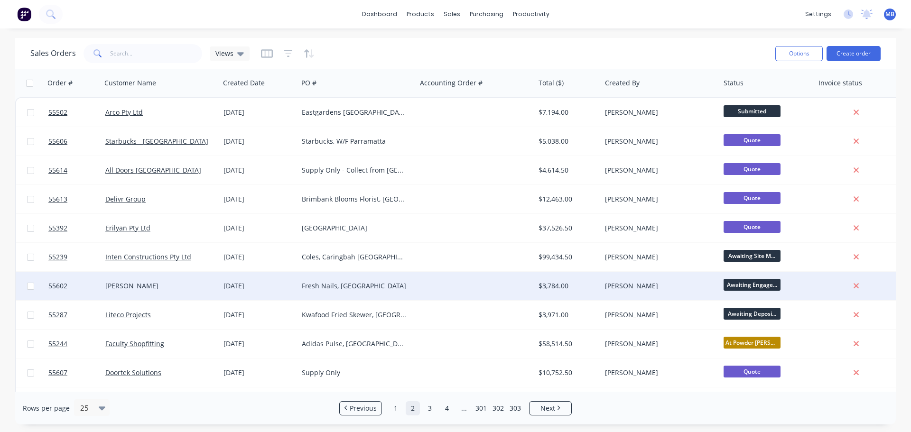
click at [675, 287] on div "[PERSON_NAME]" at bounding box center [657, 285] width 105 height 9
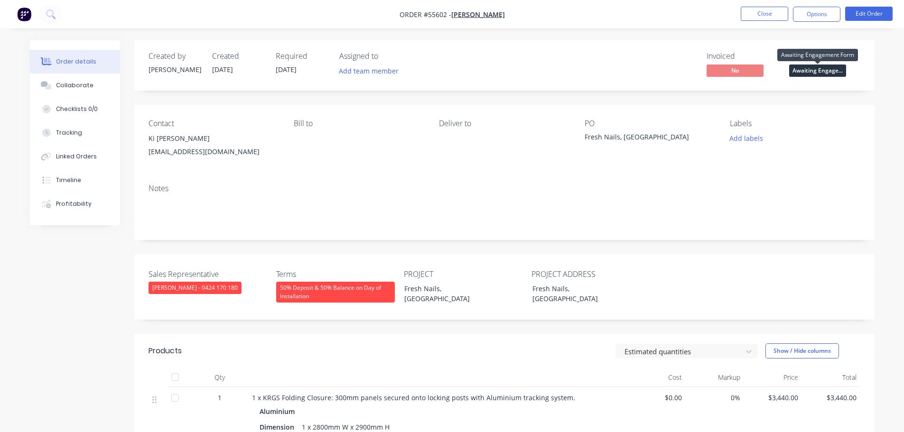
click at [811, 68] on span "Awaiting Engage..." at bounding box center [817, 71] width 57 height 12
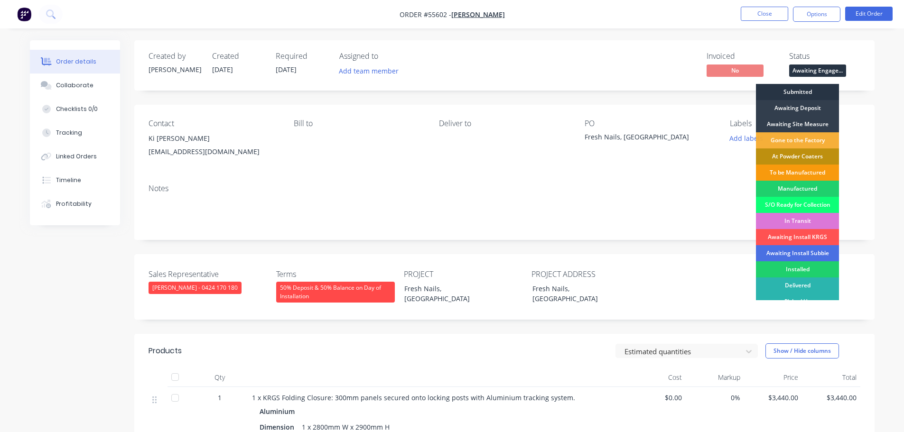
click at [801, 89] on div "Submitted" at bounding box center [797, 92] width 83 height 16
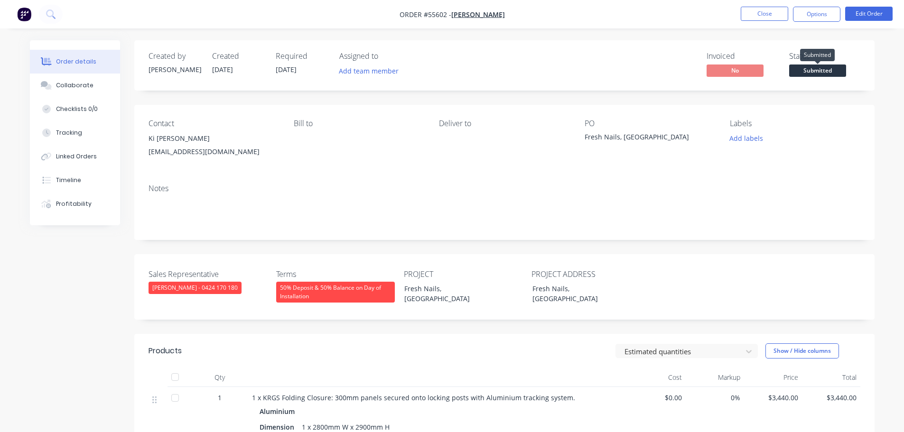
click at [806, 70] on span "Submitted" at bounding box center [817, 71] width 57 height 12
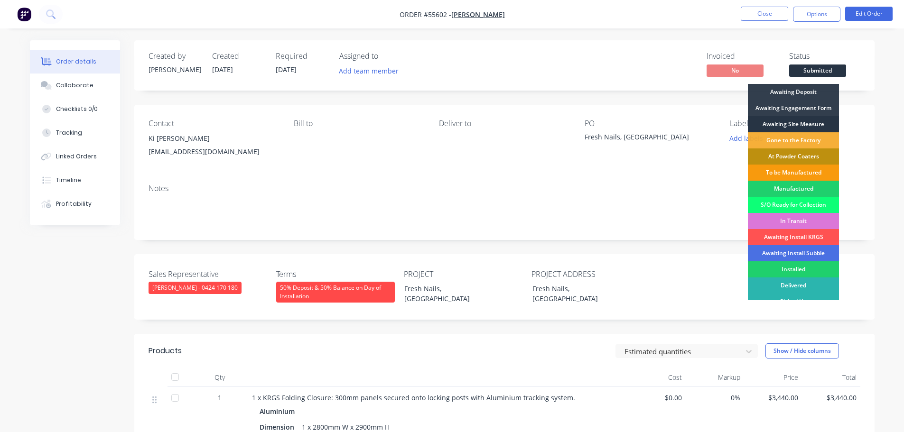
click at [795, 121] on div "Awaiting Site Measure" at bounding box center [793, 124] width 91 height 16
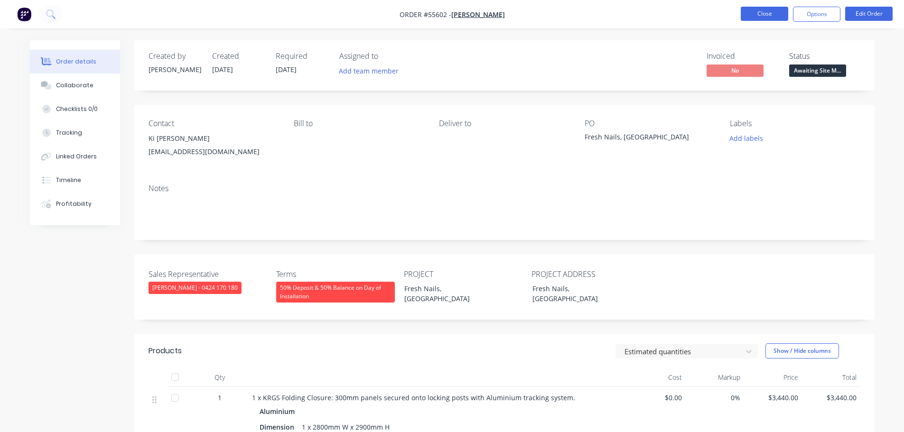
click at [757, 9] on button "Close" at bounding box center [764, 14] width 47 height 14
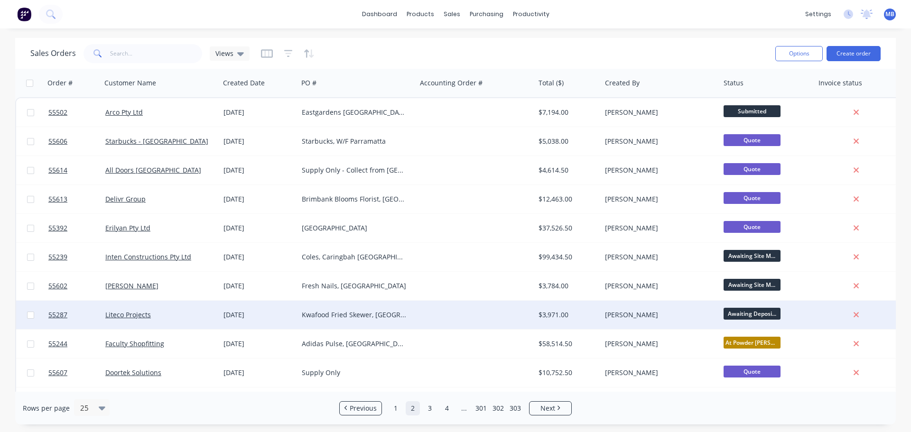
click at [589, 314] on div "$3,971.00" at bounding box center [567, 314] width 56 height 9
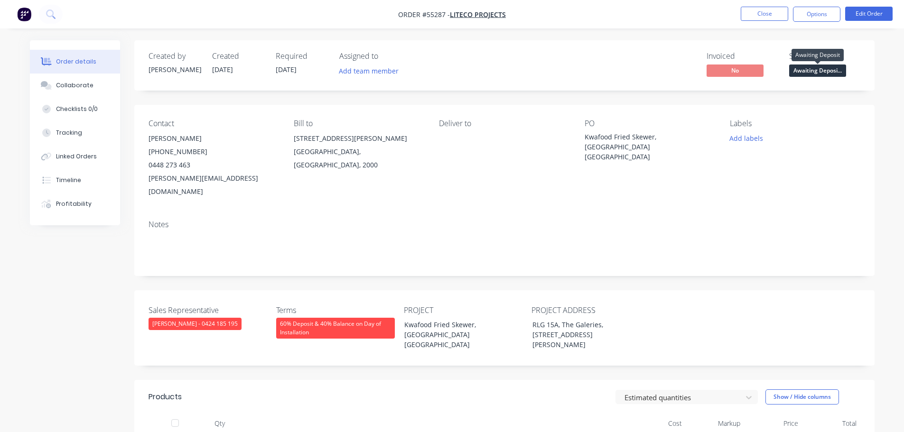
click at [822, 70] on span "Awaiting Deposi..." at bounding box center [817, 71] width 57 height 12
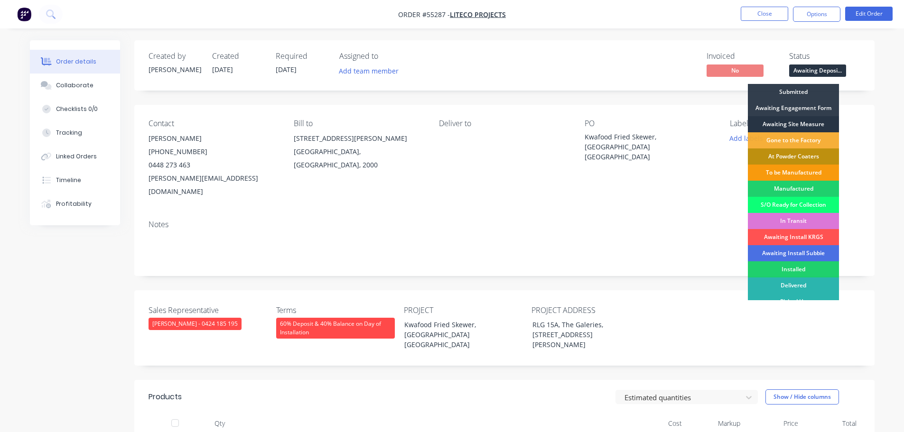
click at [809, 121] on div "Awaiting Site Measure" at bounding box center [793, 124] width 91 height 16
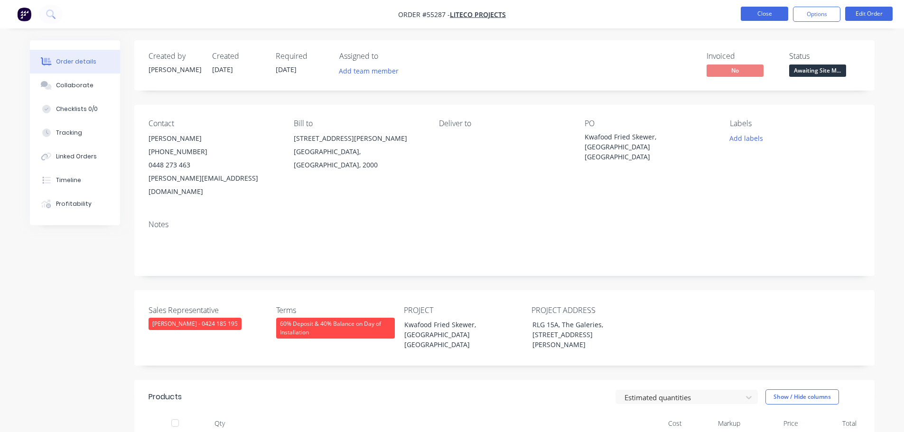
click at [754, 16] on button "Close" at bounding box center [764, 14] width 47 height 14
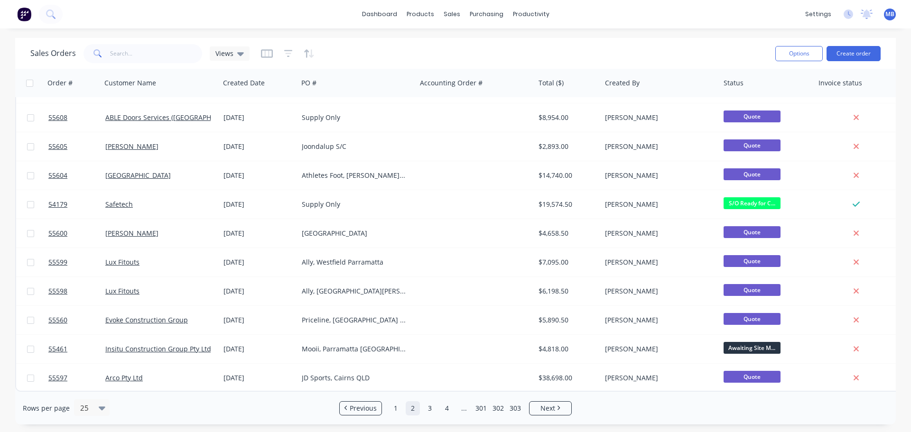
scroll to position [434, 0]
